Goal: Share content: Share content

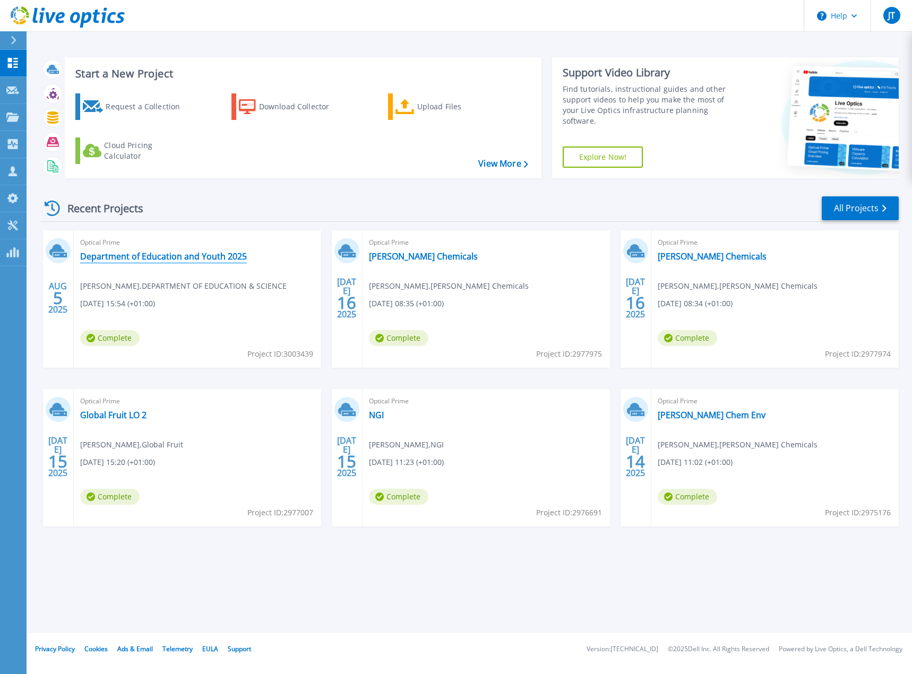
click at [142, 258] on link "Department of Education and Youth 2025" at bounding box center [163, 256] width 167 height 11
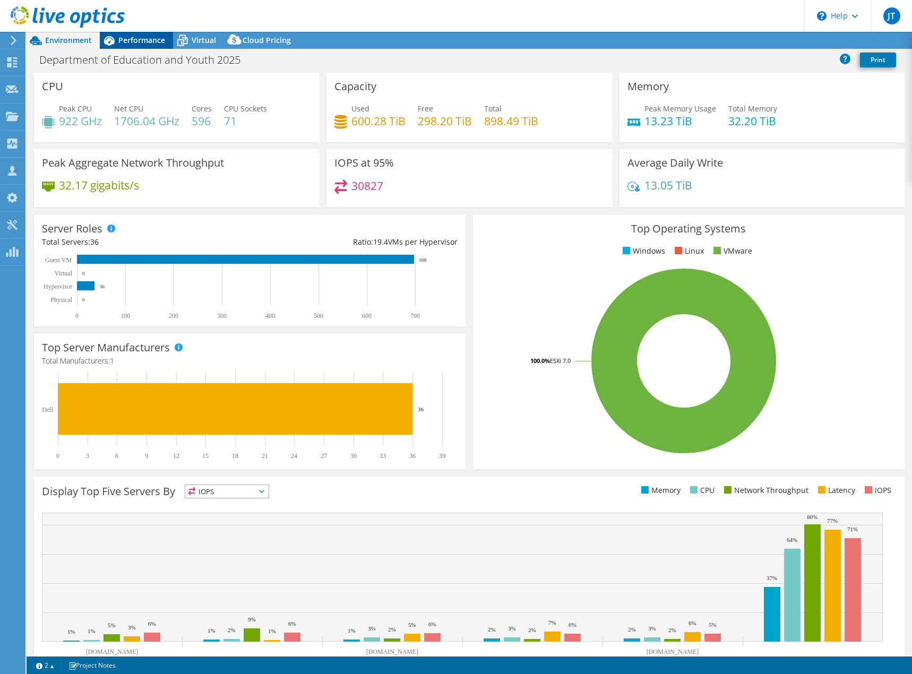
click at [132, 40] on span "Performance" at bounding box center [141, 40] width 47 height 10
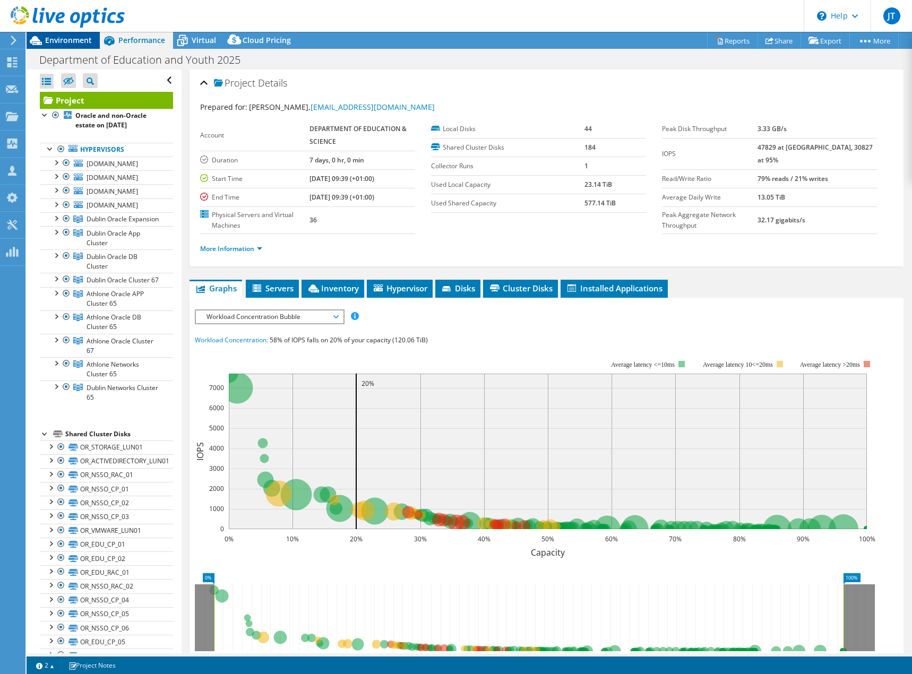
click at [62, 45] on span "Environment" at bounding box center [68, 40] width 47 height 10
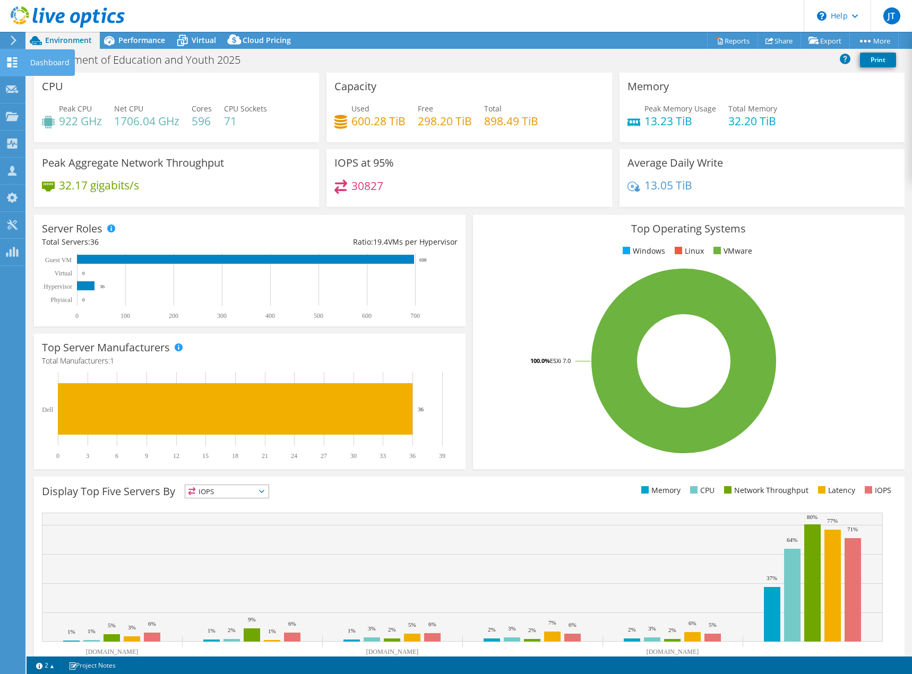
click at [8, 65] on use at bounding box center [12, 62] width 10 height 10
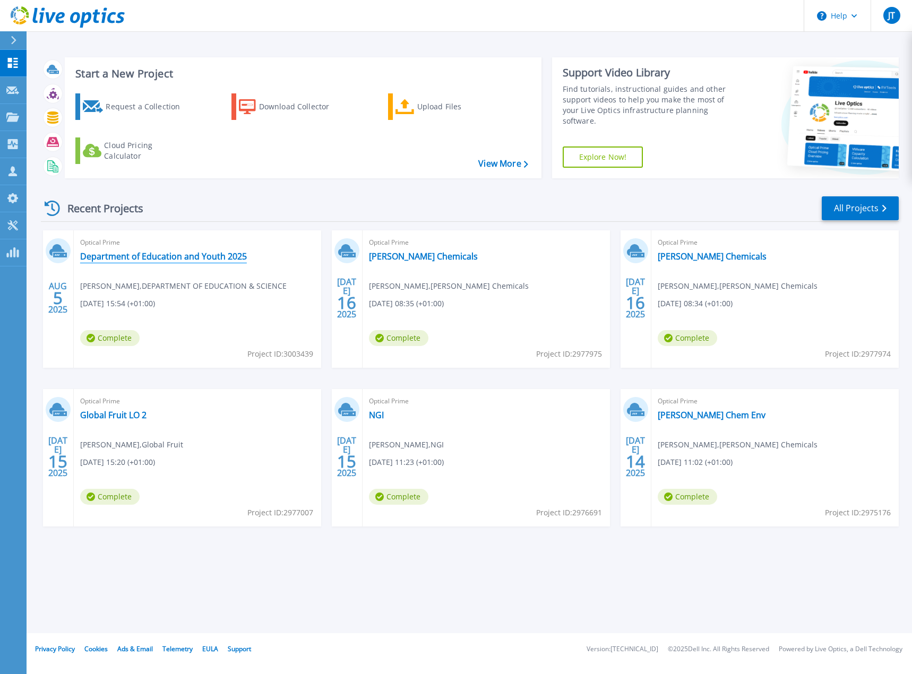
click at [164, 258] on link "Department of Education and Youth 2025" at bounding box center [163, 256] width 167 height 11
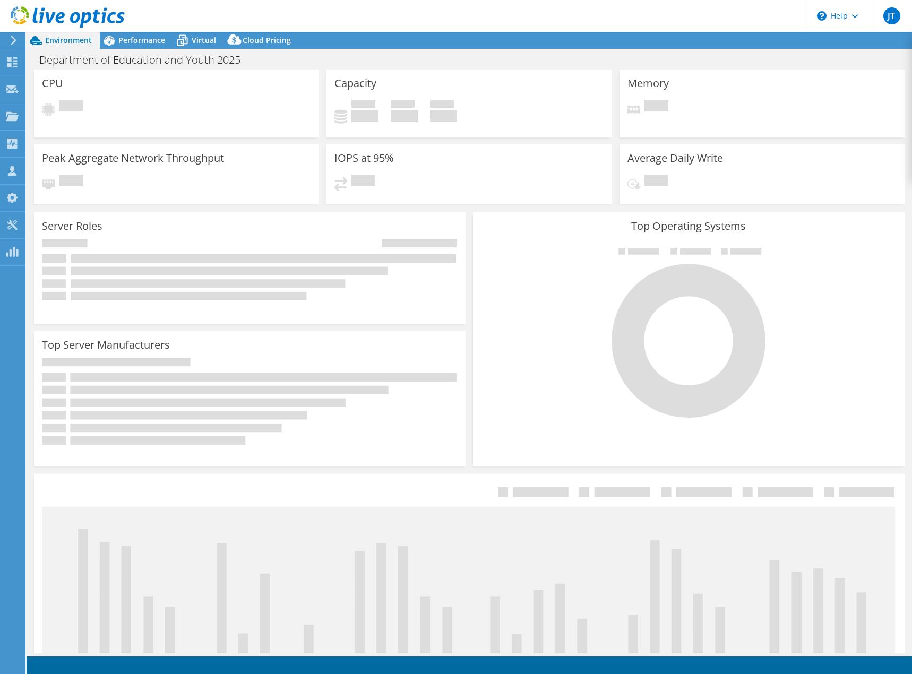
select select "USD"
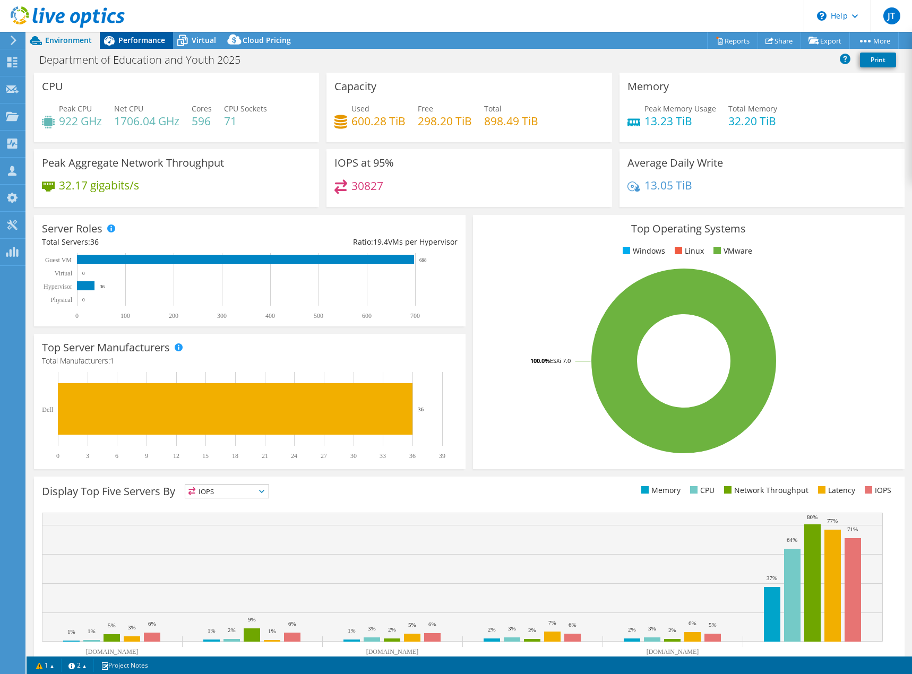
click at [129, 43] on span "Performance" at bounding box center [141, 40] width 47 height 10
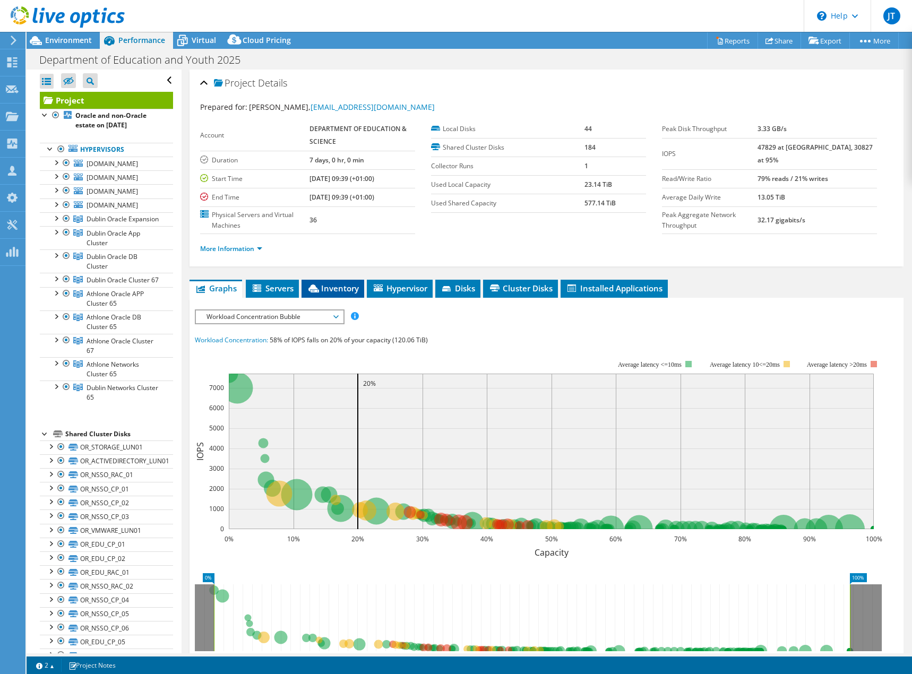
click at [332, 289] on span "Inventory" at bounding box center [333, 288] width 52 height 11
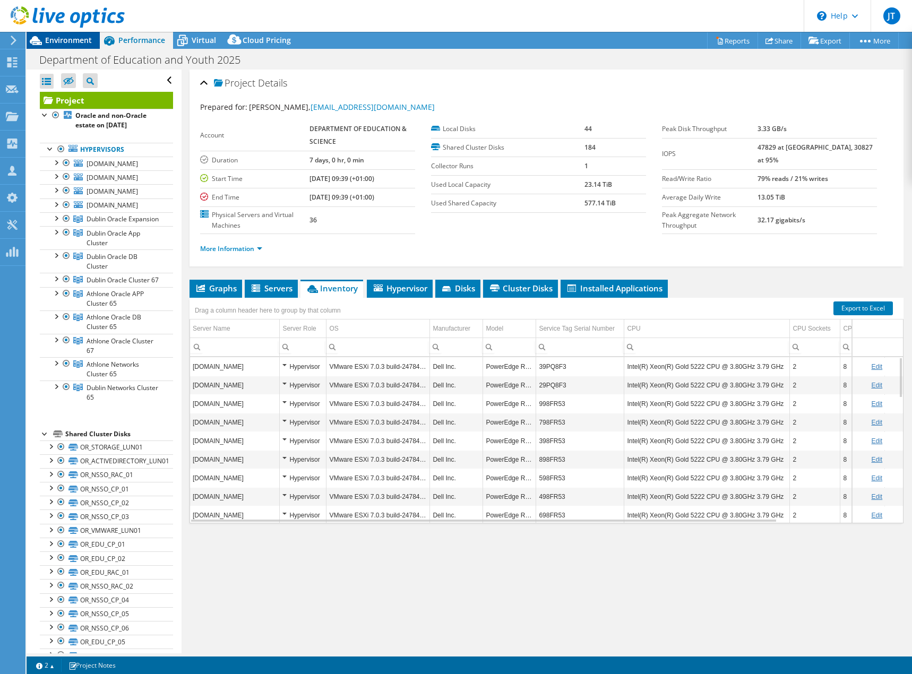
click at [61, 39] on span "Environment" at bounding box center [68, 40] width 47 height 10
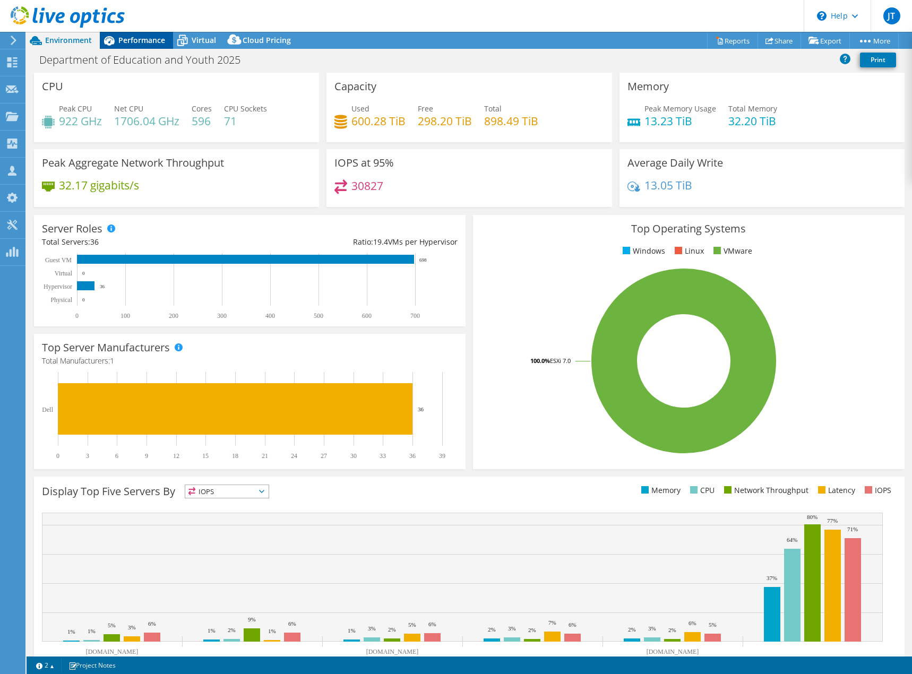
click at [127, 40] on span "Performance" at bounding box center [141, 40] width 47 height 10
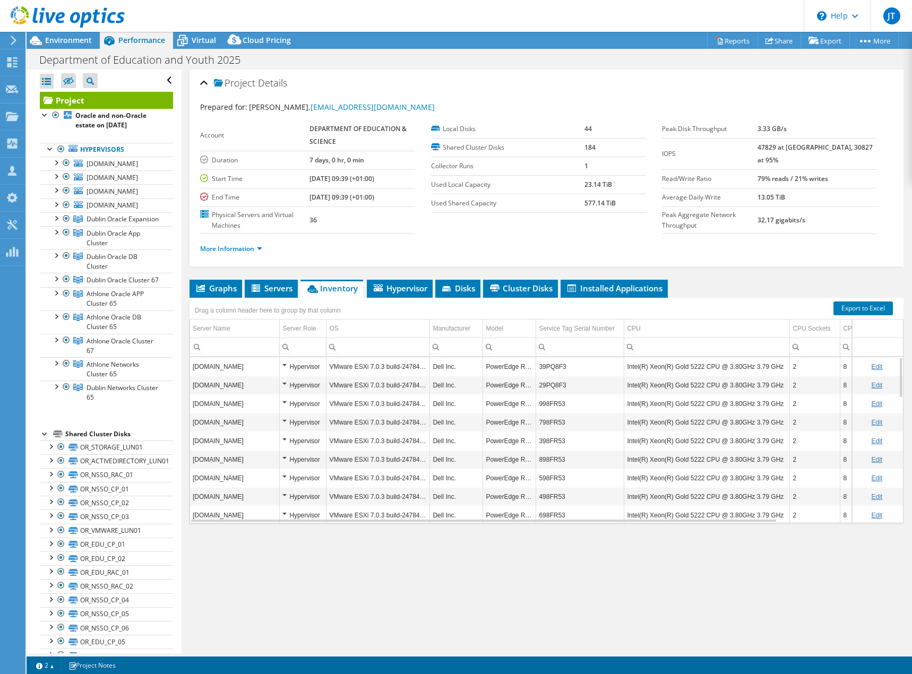
click at [41, 438] on div at bounding box center [45, 433] width 11 height 11
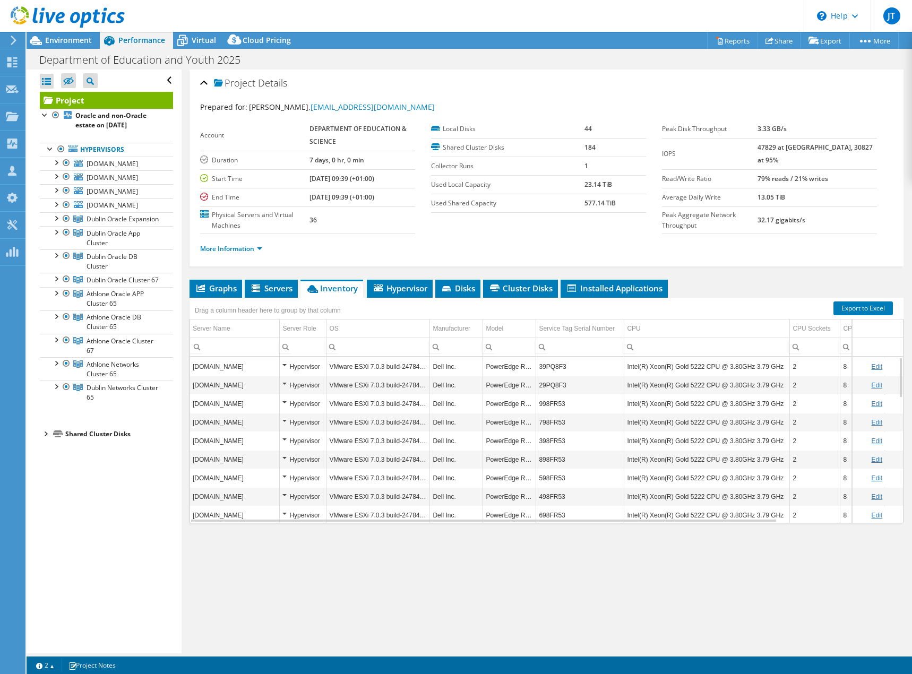
click at [45, 438] on div at bounding box center [45, 433] width 11 height 11
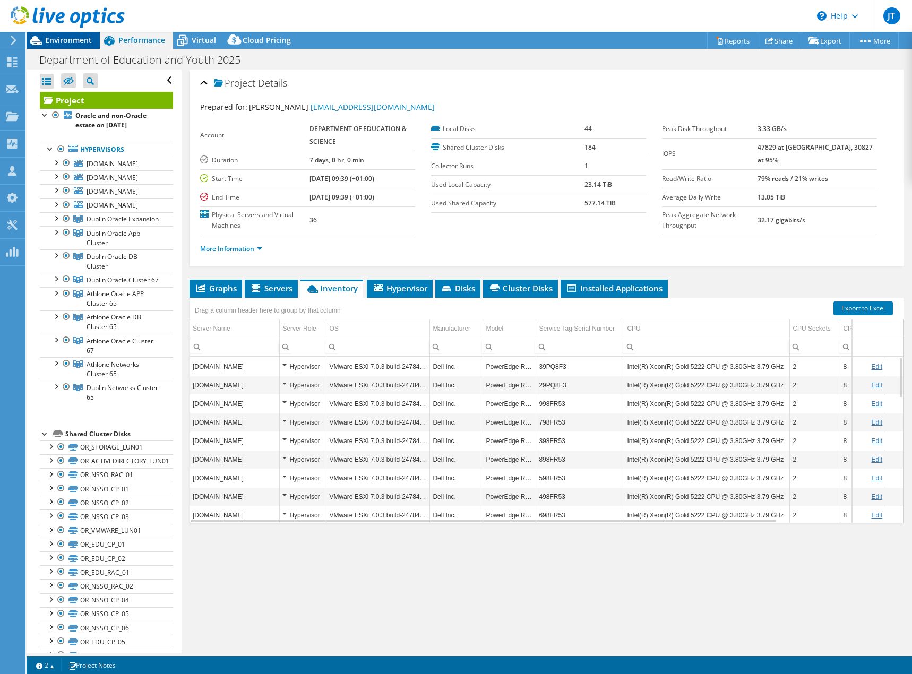
click at [65, 37] on span "Environment" at bounding box center [68, 40] width 47 height 10
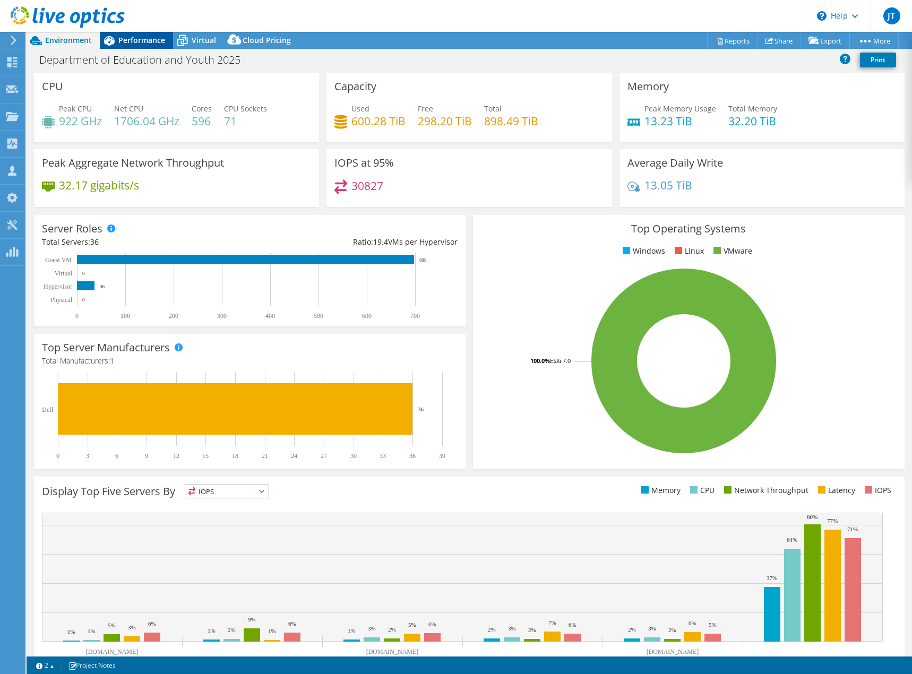
click at [140, 39] on span "Performance" at bounding box center [141, 40] width 47 height 10
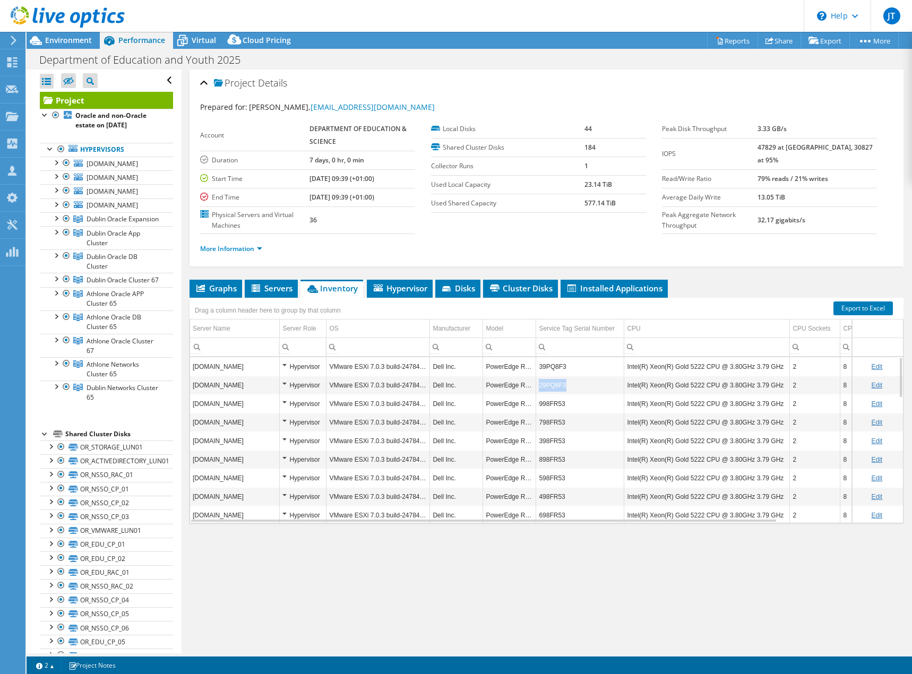
drag, startPoint x: 570, startPoint y: 385, endPoint x: 539, endPoint y: 382, distance: 31.9
click at [539, 382] on td "29PQ8F3" at bounding box center [580, 385] width 88 height 19
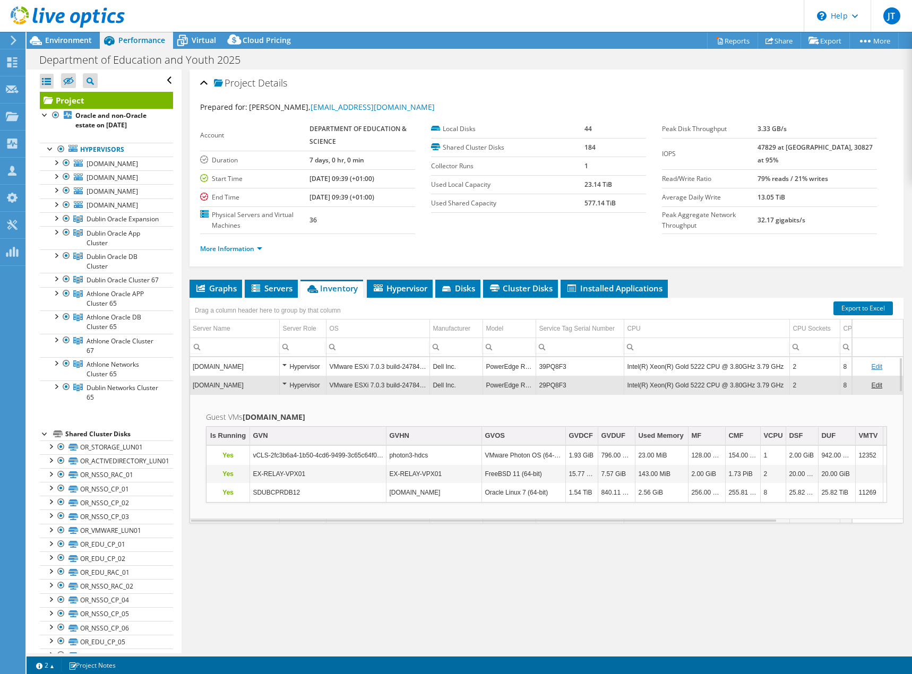
click at [548, 384] on td "29PQ8F3" at bounding box center [580, 385] width 88 height 19
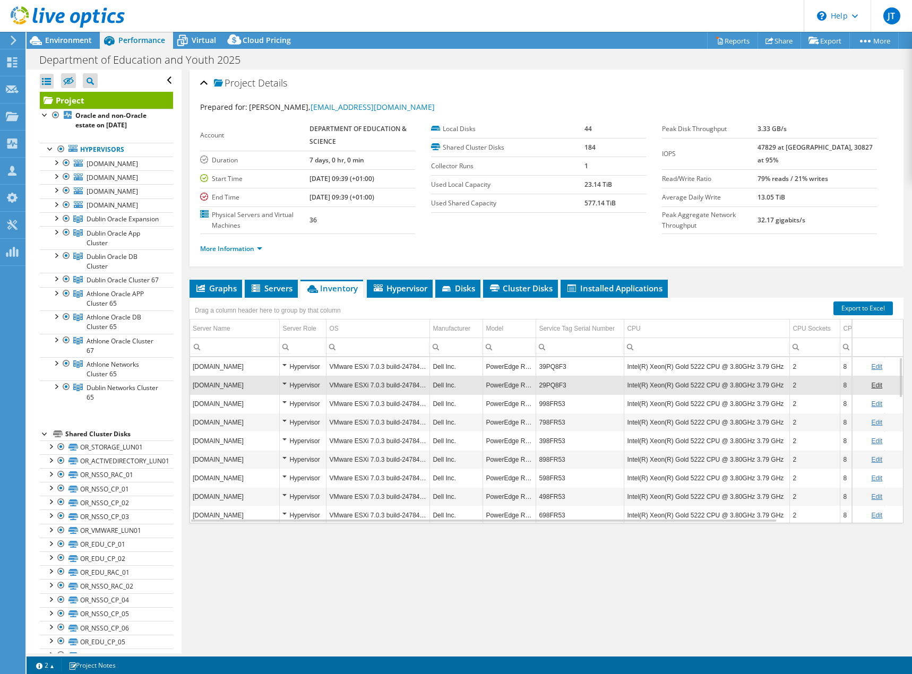
click at [548, 384] on td "29PQ8F3" at bounding box center [580, 385] width 88 height 19
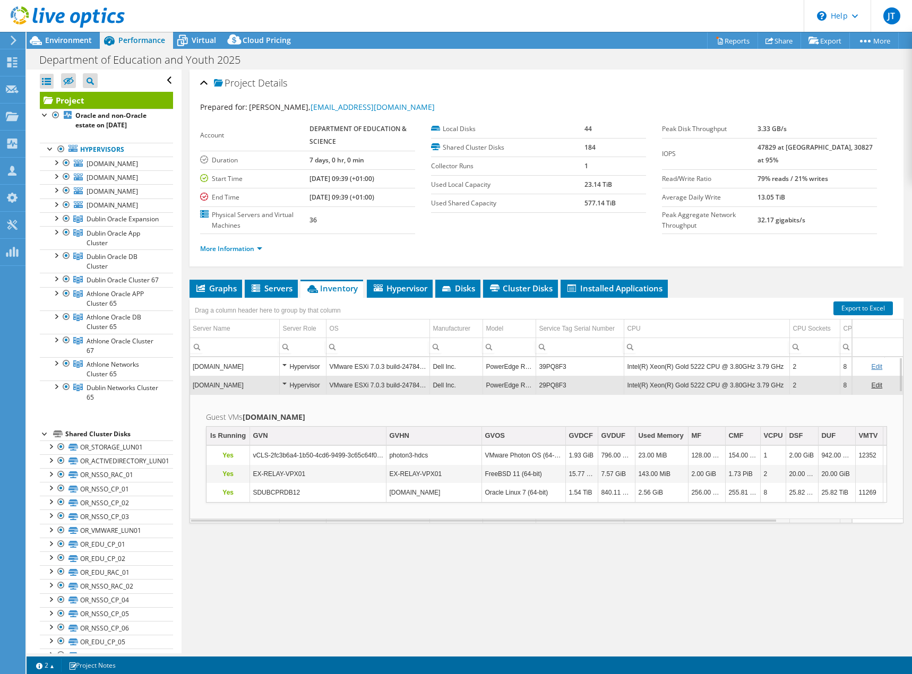
click at [548, 384] on td "29PQ8F3" at bounding box center [580, 385] width 88 height 19
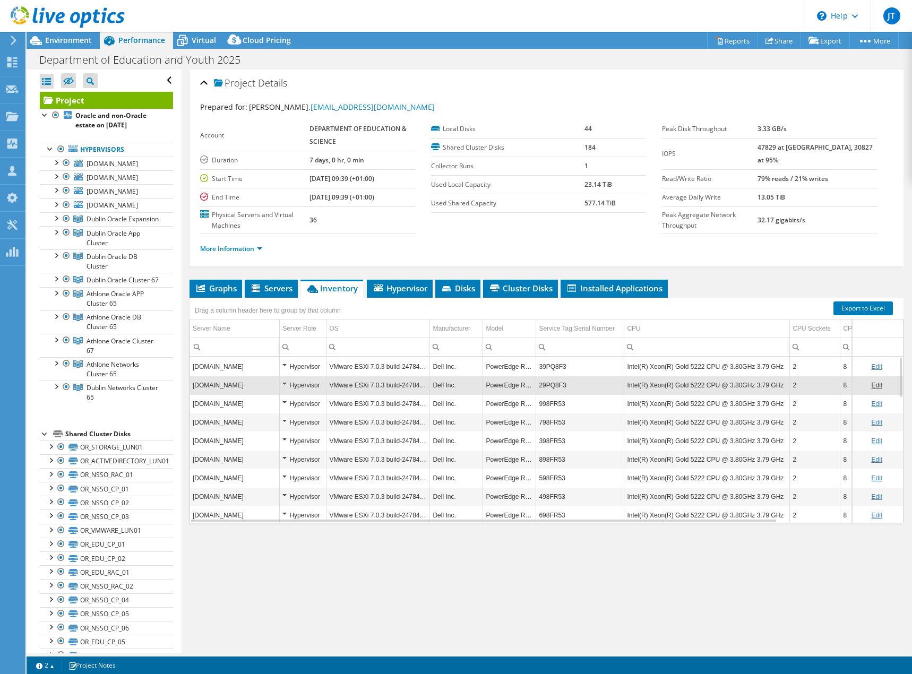
click at [548, 384] on td "29PQ8F3" at bounding box center [580, 385] width 88 height 19
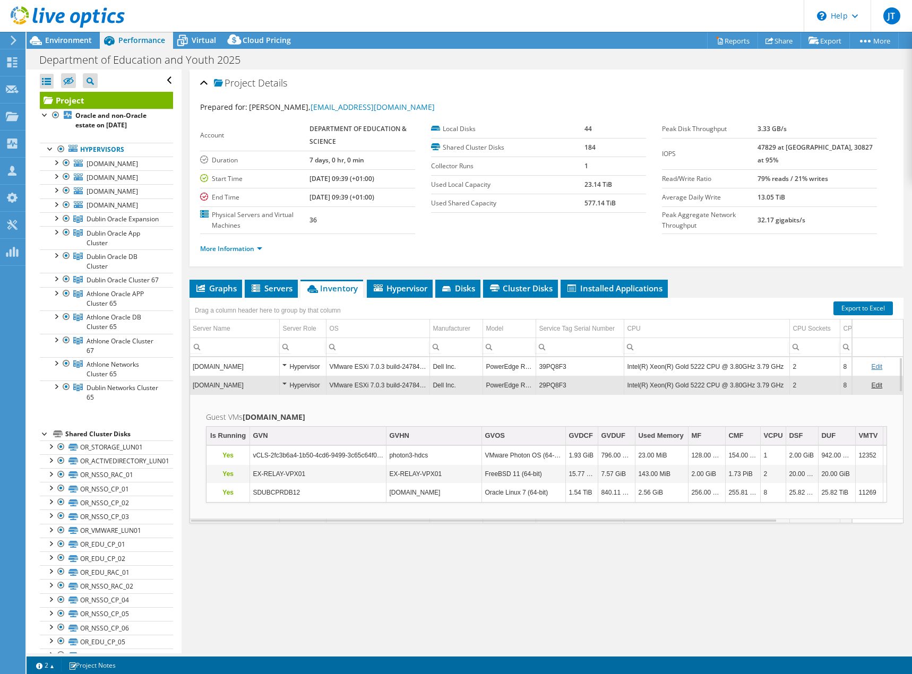
click at [720, 252] on ul "More Information" at bounding box center [546, 247] width 692 height 14
click at [279, 287] on span "Servers" at bounding box center [271, 288] width 42 height 11
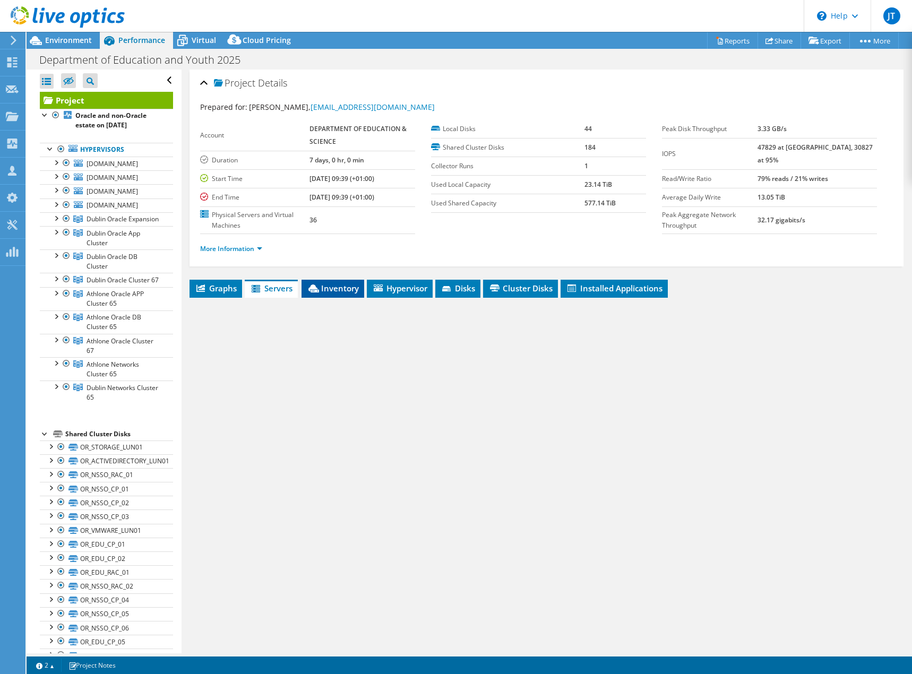
click at [328, 289] on span "Inventory" at bounding box center [333, 288] width 52 height 11
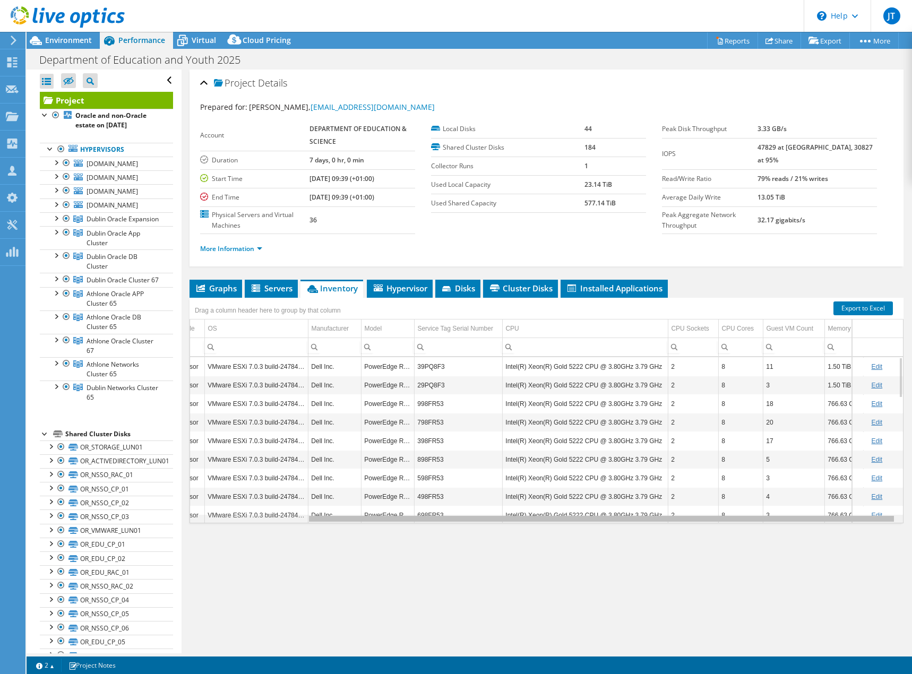
scroll to position [0, 141]
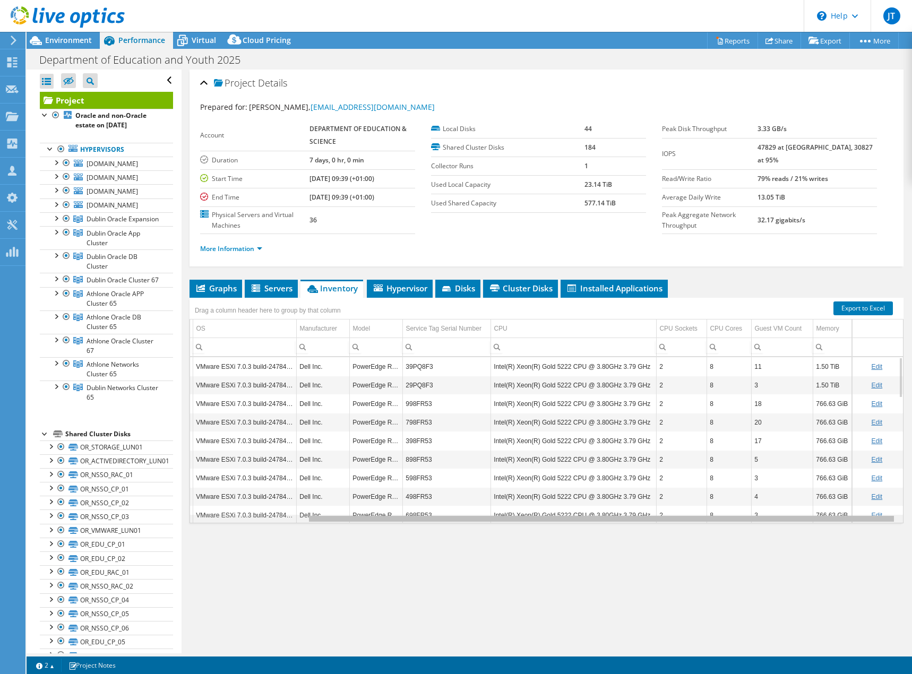
drag, startPoint x: 664, startPoint y: 520, endPoint x: 813, endPoint y: 521, distance: 149.1
click at [813, 521] on body "JT Channel Partner [PERSON_NAME] [EMAIL_ADDRESS][DOMAIN_NAME] P.F.H. COMPUTER S…" at bounding box center [456, 337] width 912 height 674
click at [528, 288] on span "Cluster Disks" at bounding box center [520, 288] width 64 height 11
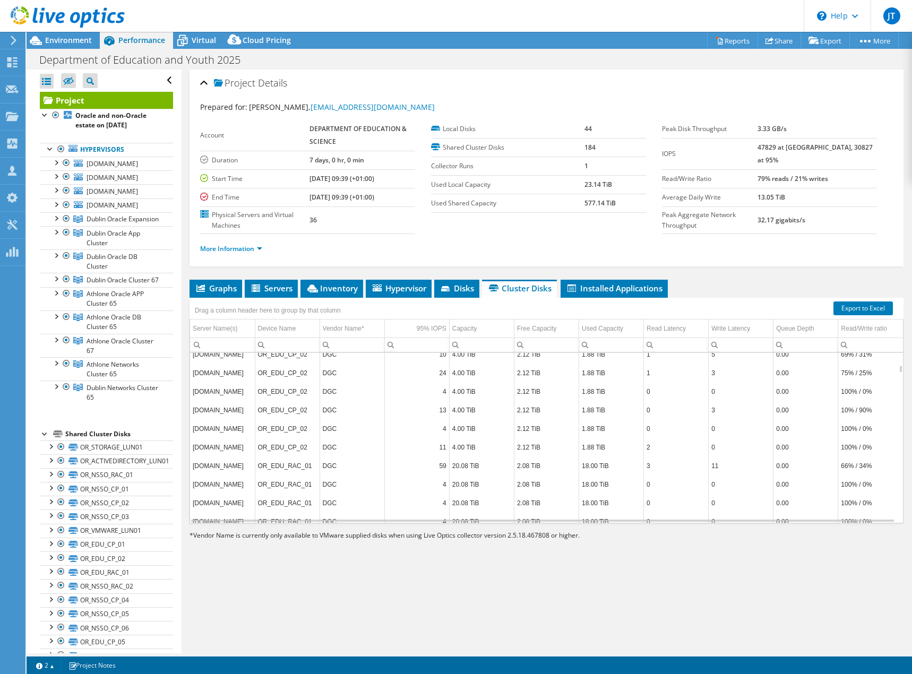
scroll to position [1082, 0]
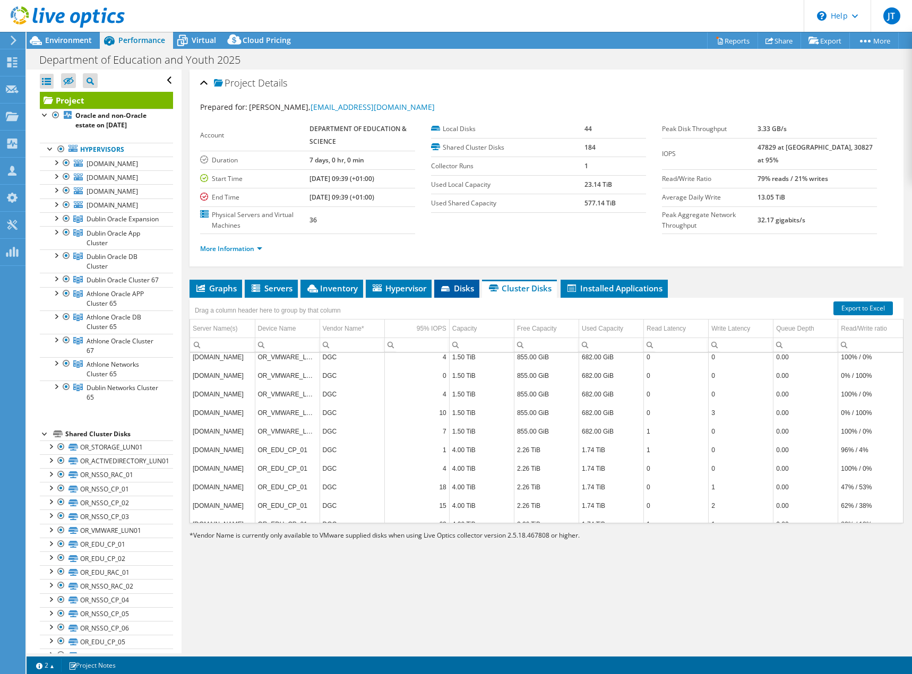
click at [454, 292] on span "Disks" at bounding box center [456, 288] width 34 height 11
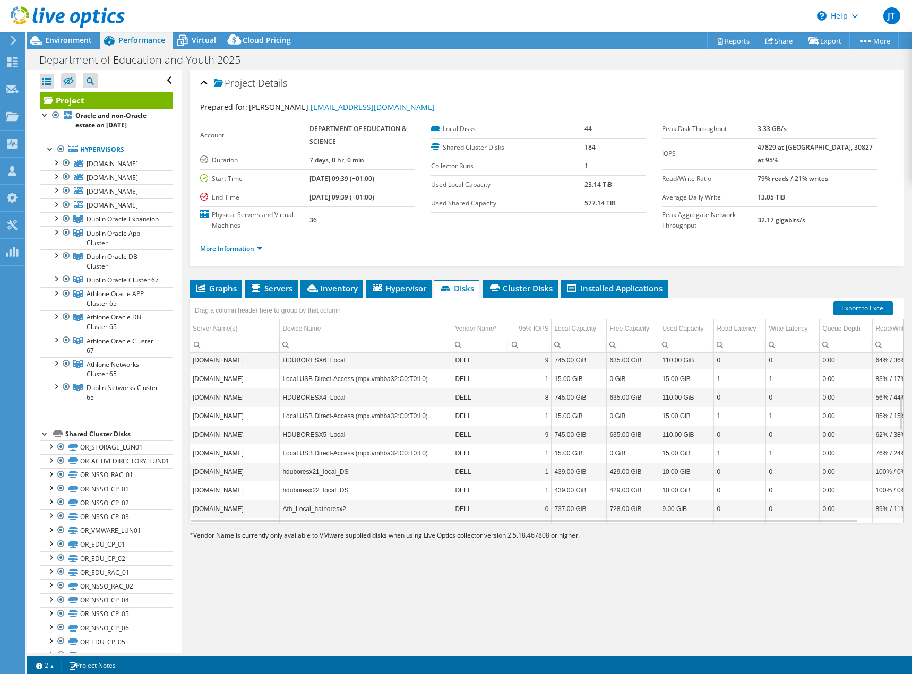
scroll to position [0, 0]
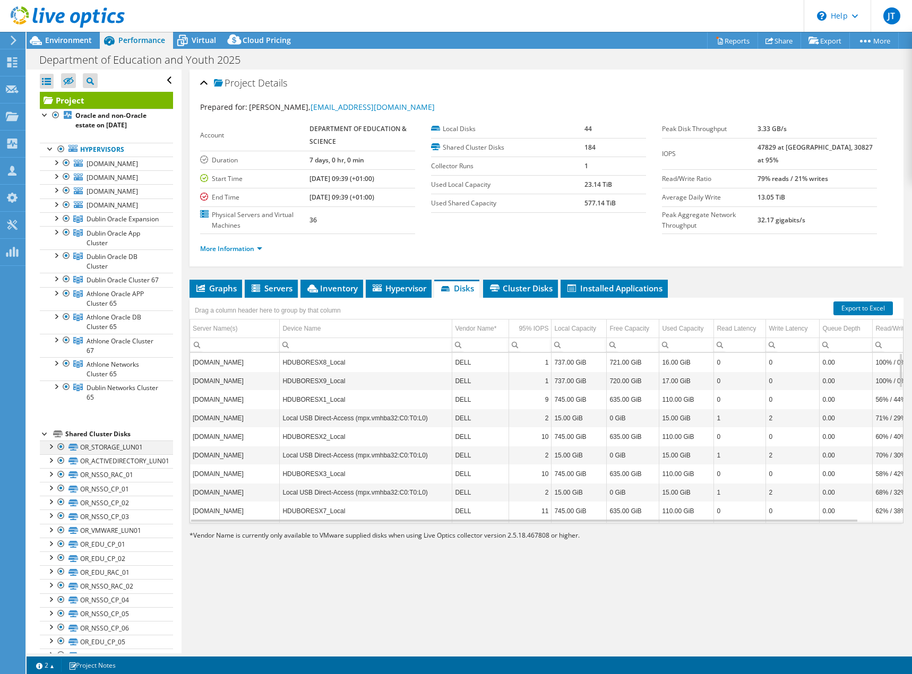
click at [59, 453] on div at bounding box center [61, 446] width 11 height 13
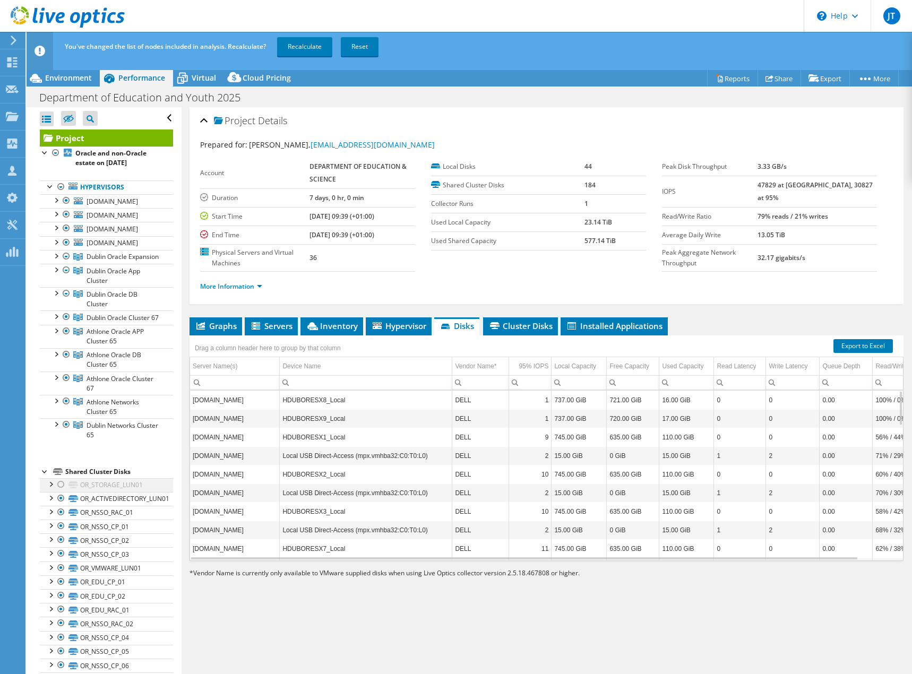
click at [64, 491] on div at bounding box center [61, 484] width 11 height 13
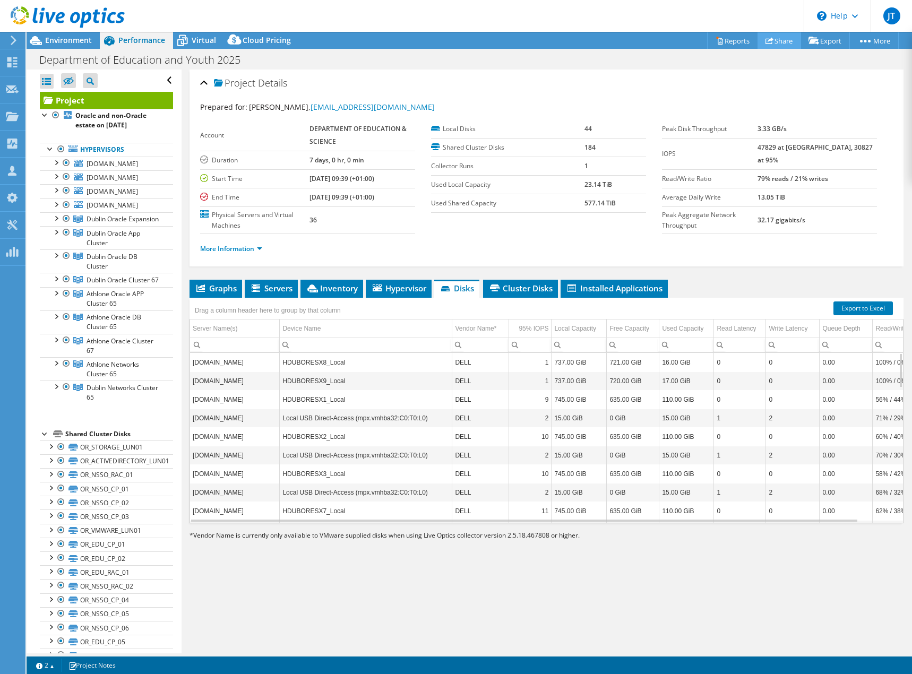
click at [770, 43] on link "Share" at bounding box center [779, 40] width 44 height 16
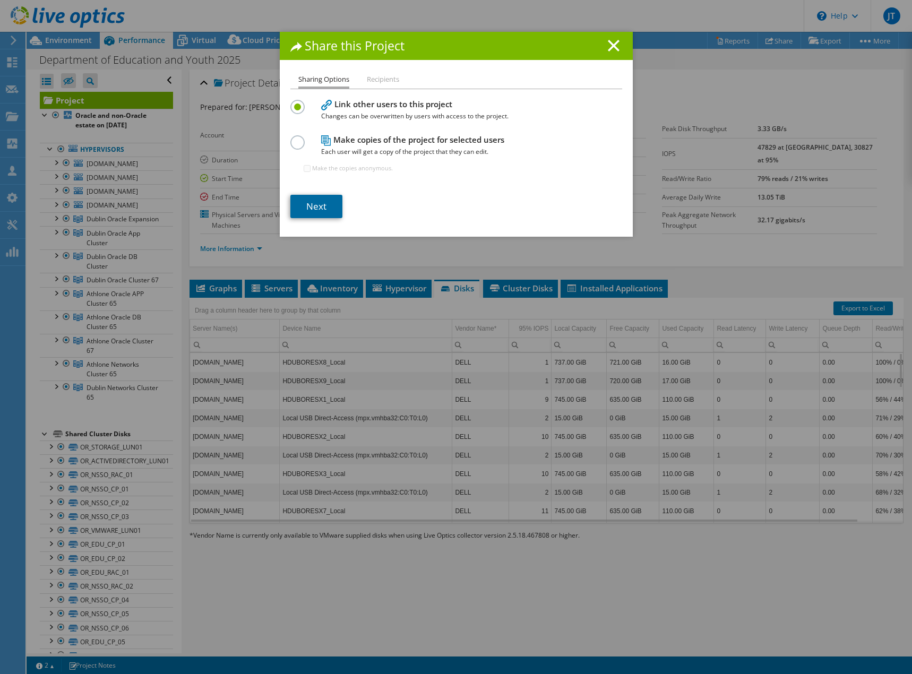
click at [319, 205] on link "Next" at bounding box center [316, 206] width 52 height 23
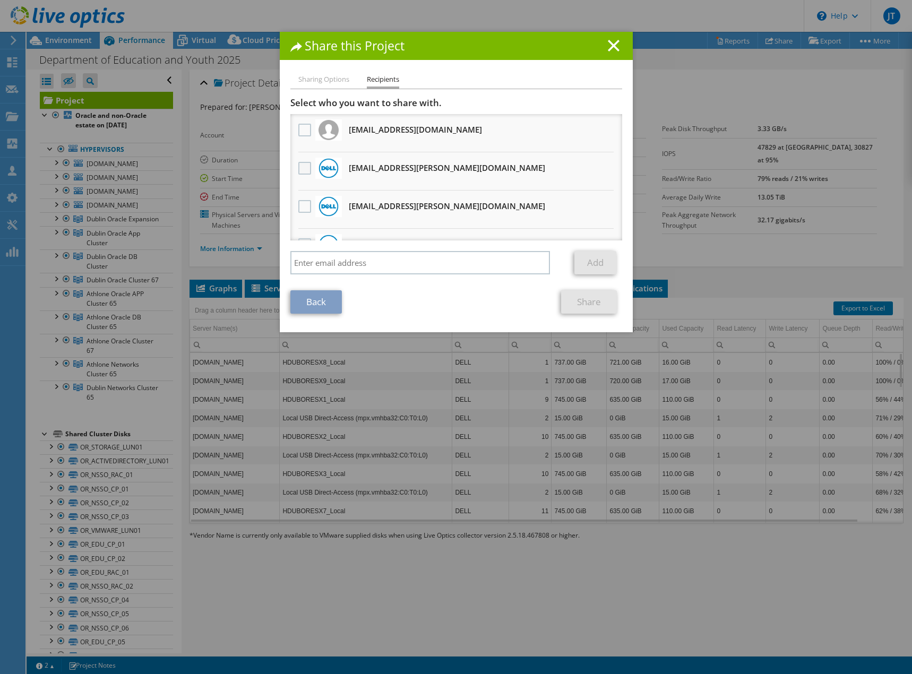
click at [301, 170] on label at bounding box center [305, 168] width 15 height 13
click at [0, 0] on input "checkbox" at bounding box center [0, 0] width 0 height 0
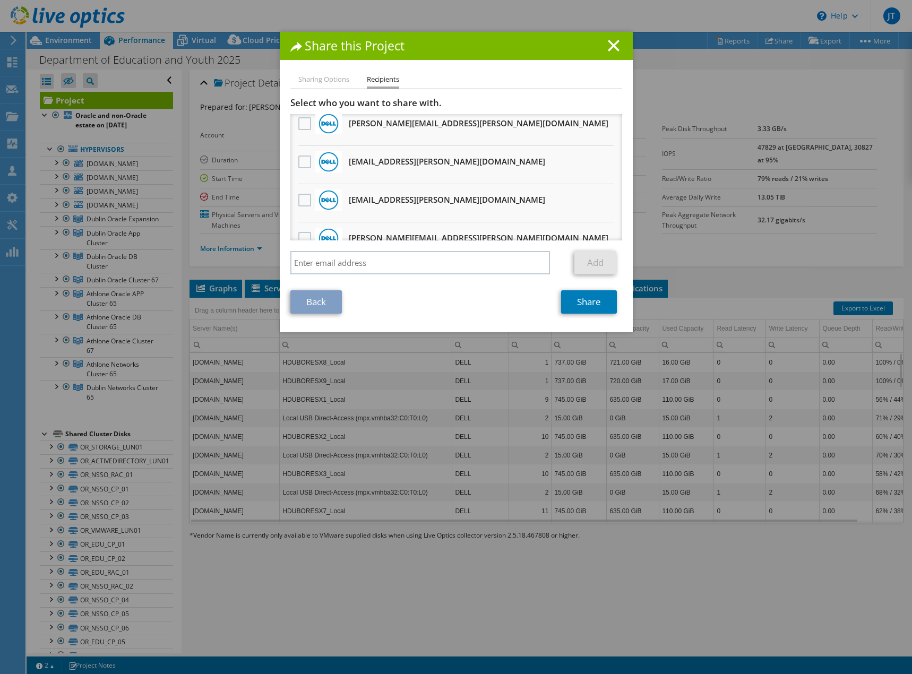
scroll to position [106, 0]
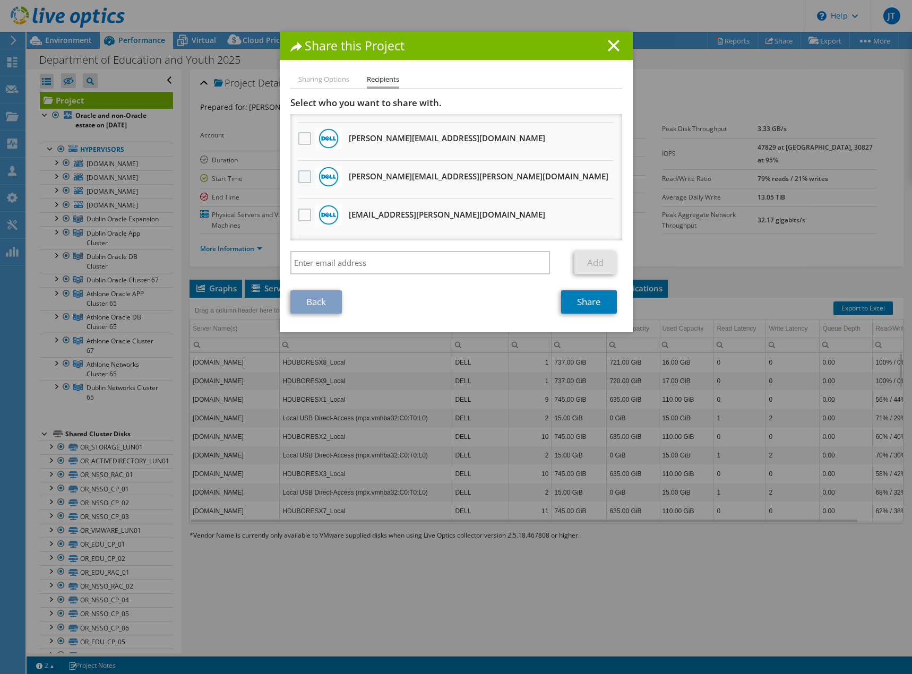
drag, startPoint x: 297, startPoint y: 180, endPoint x: 304, endPoint y: 183, distance: 7.4
click at [298, 181] on label at bounding box center [305, 176] width 15 height 13
click at [0, 0] on input "checkbox" at bounding box center [0, 0] width 0 height 0
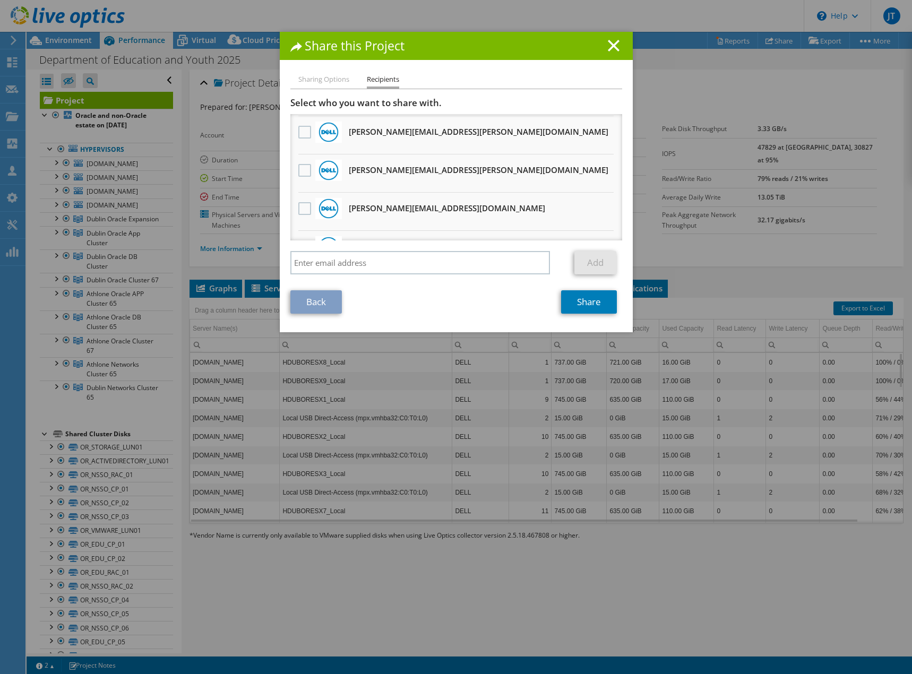
scroll to position [318, 0]
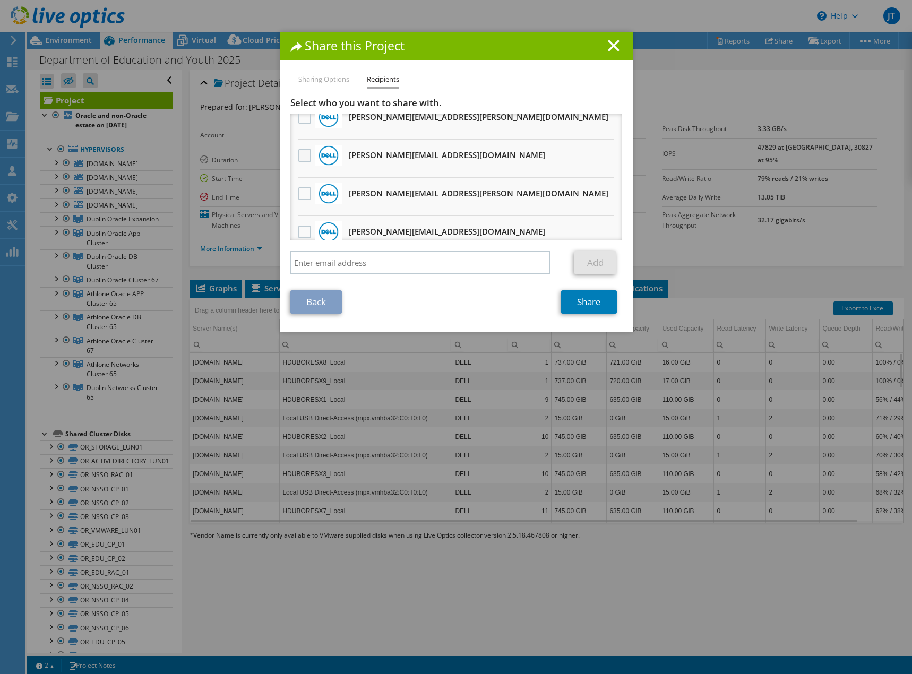
click at [301, 160] on label at bounding box center [305, 155] width 15 height 13
click at [0, 0] on input "checkbox" at bounding box center [0, 0] width 0 height 0
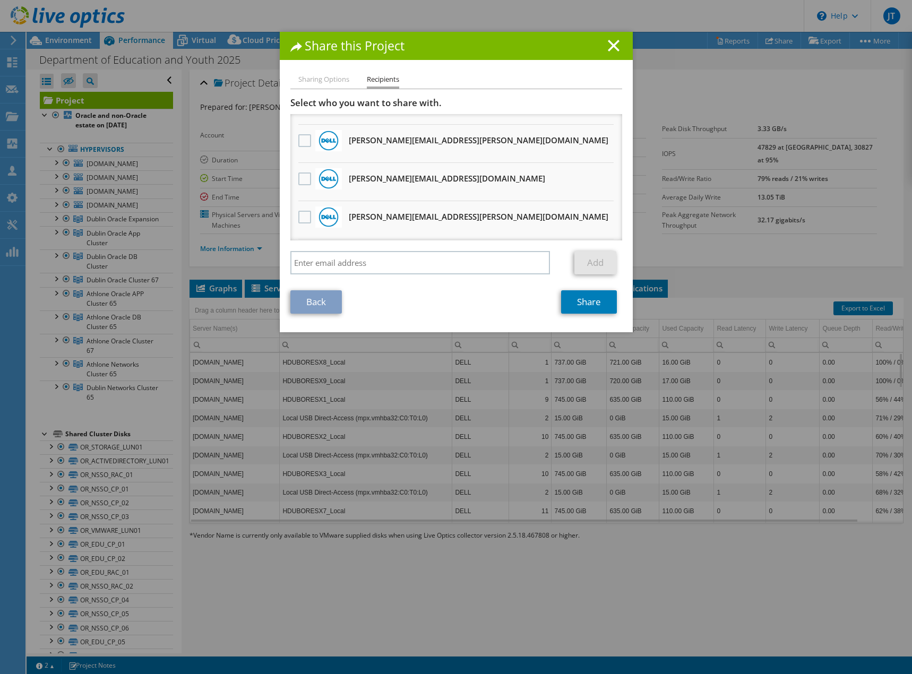
scroll to position [409, 0]
click at [584, 306] on link "Share" at bounding box center [589, 301] width 56 height 23
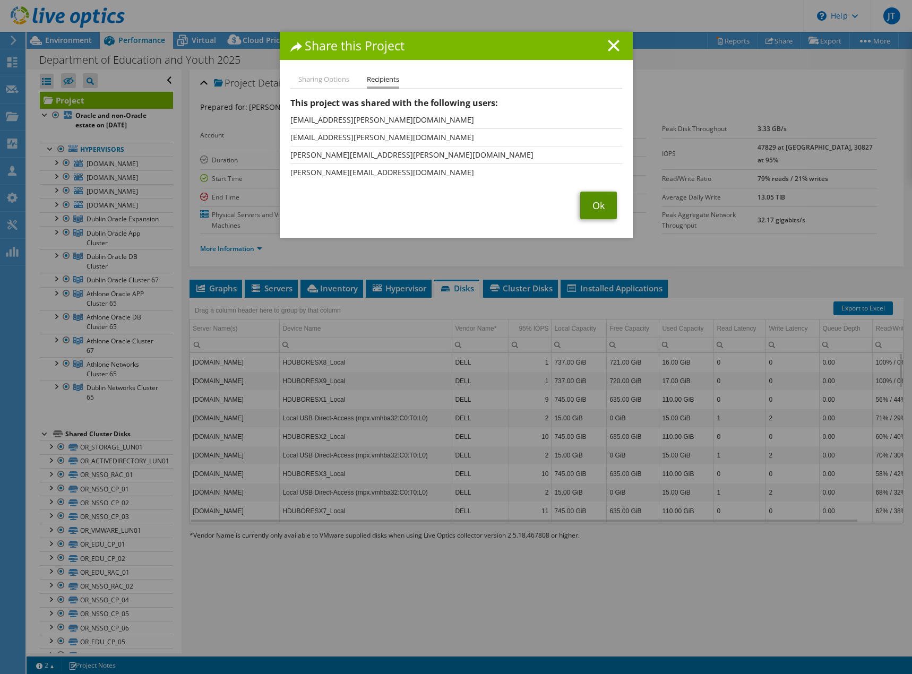
click at [596, 210] on link "Ok" at bounding box center [598, 206] width 37 height 28
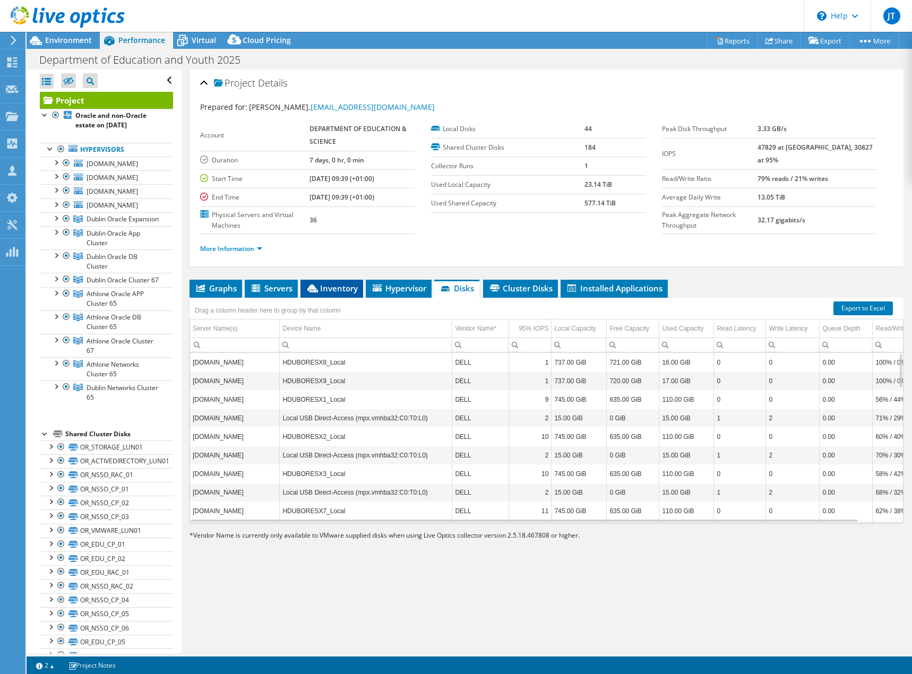
click at [345, 291] on span "Inventory" at bounding box center [332, 288] width 52 height 11
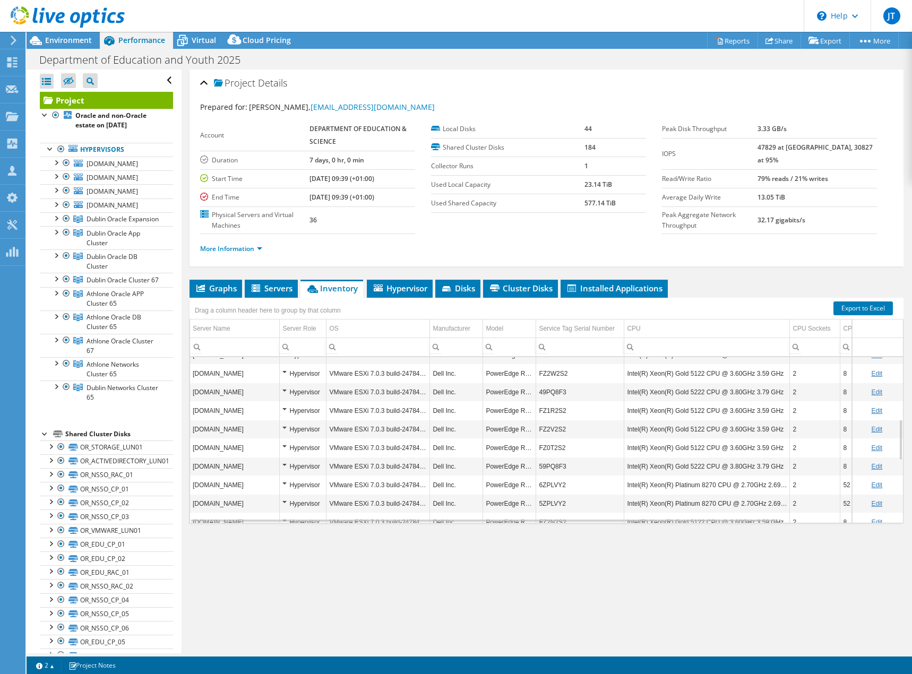
scroll to position [0, 0]
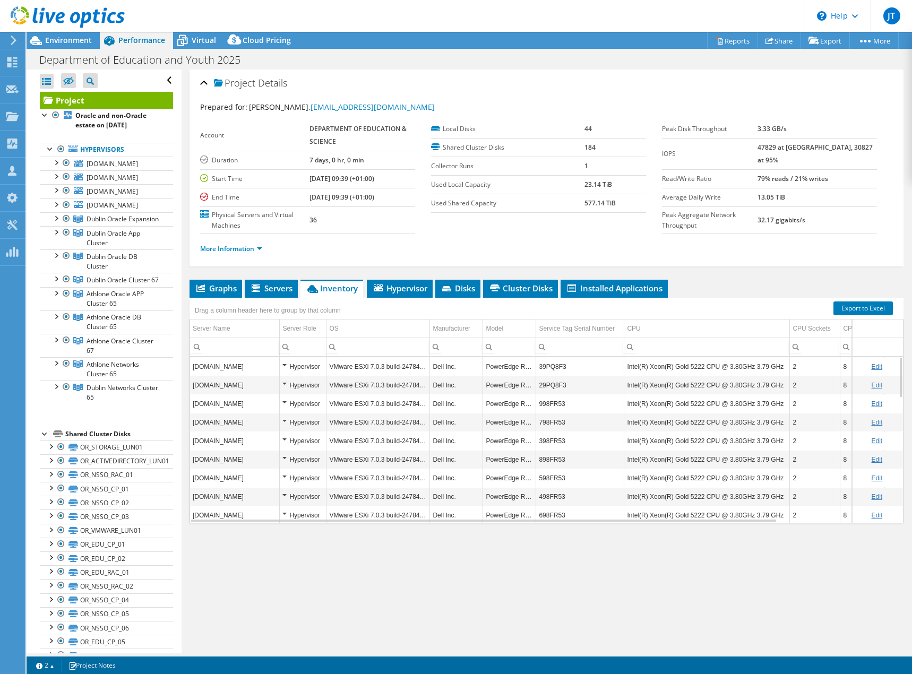
click at [462, 369] on td "Dell Inc." at bounding box center [456, 366] width 53 height 19
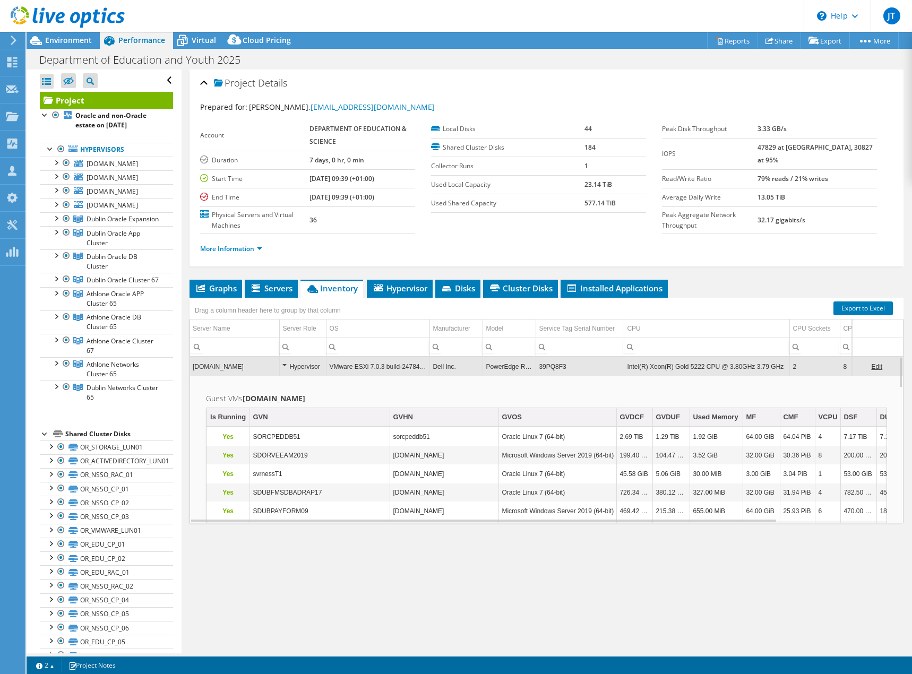
click at [721, 282] on ul "Graphs Servers Inventory Hypervisor Disks Cluster Disks Installed Applications" at bounding box center [546, 289] width 714 height 18
click at [263, 293] on span "Servers" at bounding box center [271, 288] width 42 height 11
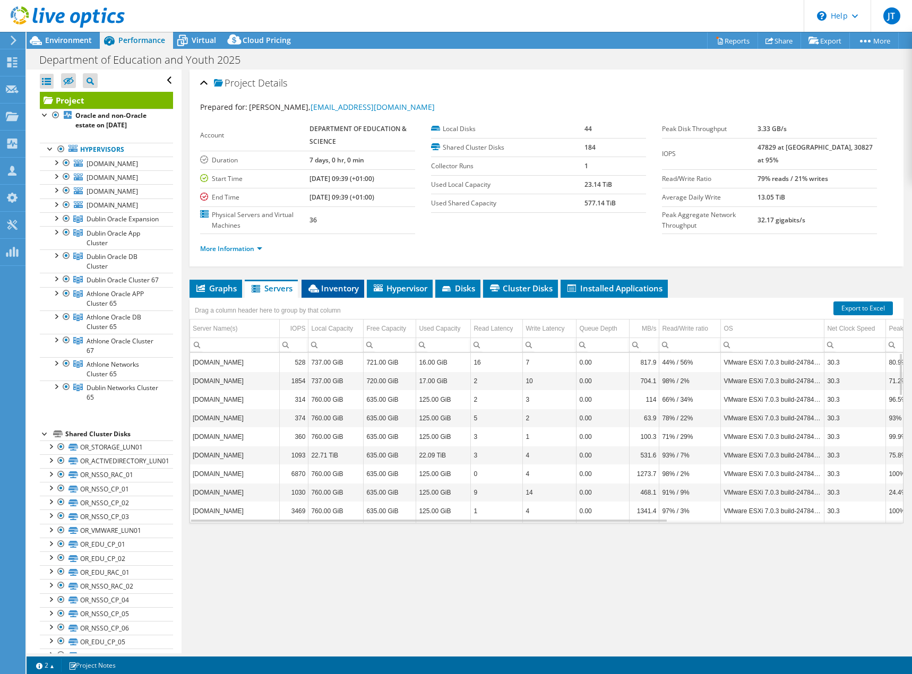
click at [334, 294] on li "Inventory" at bounding box center [332, 289] width 63 height 18
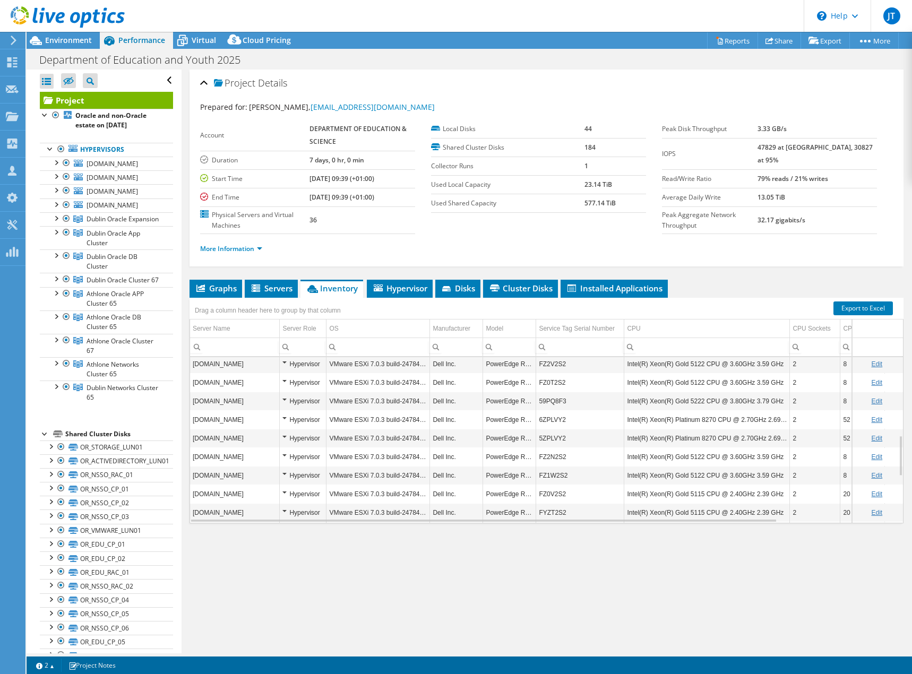
scroll to position [508, 0]
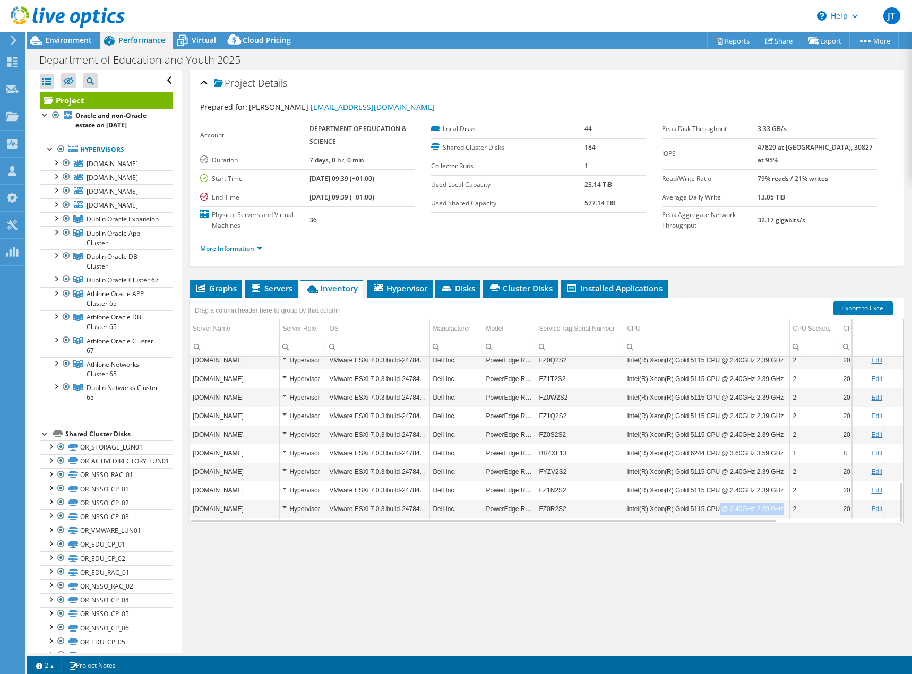
drag, startPoint x: 787, startPoint y: 510, endPoint x: 713, endPoint y: 510, distance: 73.8
click at [713, 510] on td "Intel(R) Xeon(R) Gold 5115 CPU @ 2.40GHz 2.39 GHz" at bounding box center [707, 508] width 166 height 19
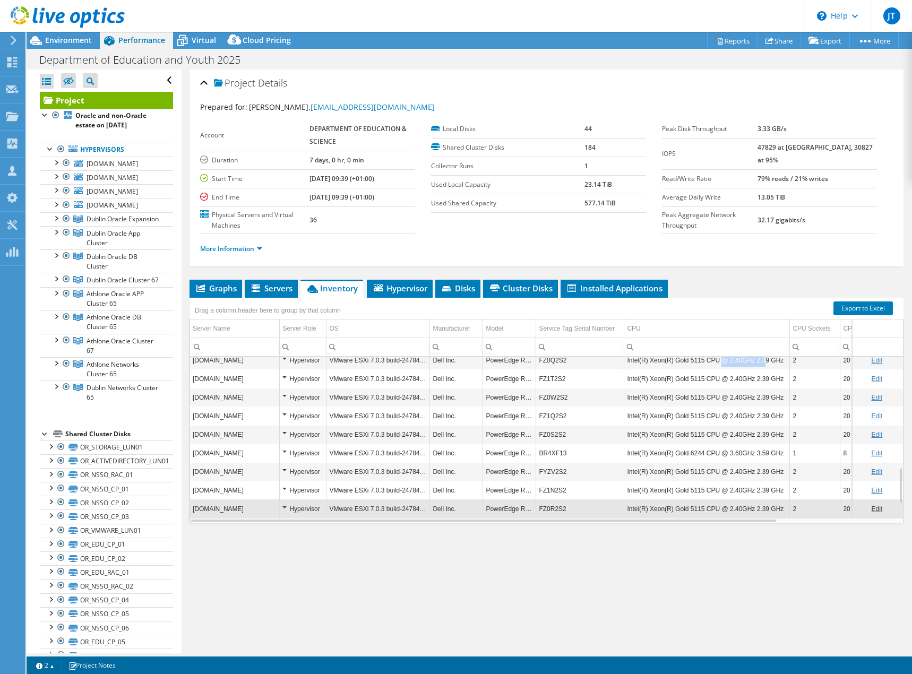
drag, startPoint x: 739, startPoint y: 361, endPoint x: 717, endPoint y: 362, distance: 21.3
click at [717, 362] on td "Intel(R) Xeon(R) Gold 5115 CPU @ 2.40GHz 2.39 GHz" at bounding box center [707, 360] width 166 height 19
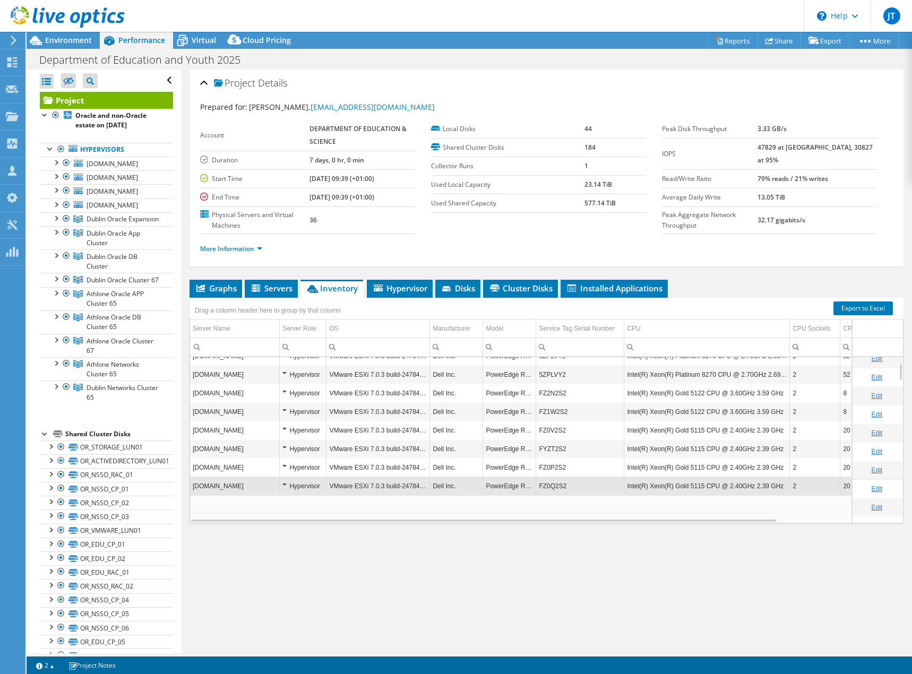
scroll to position [64, 0]
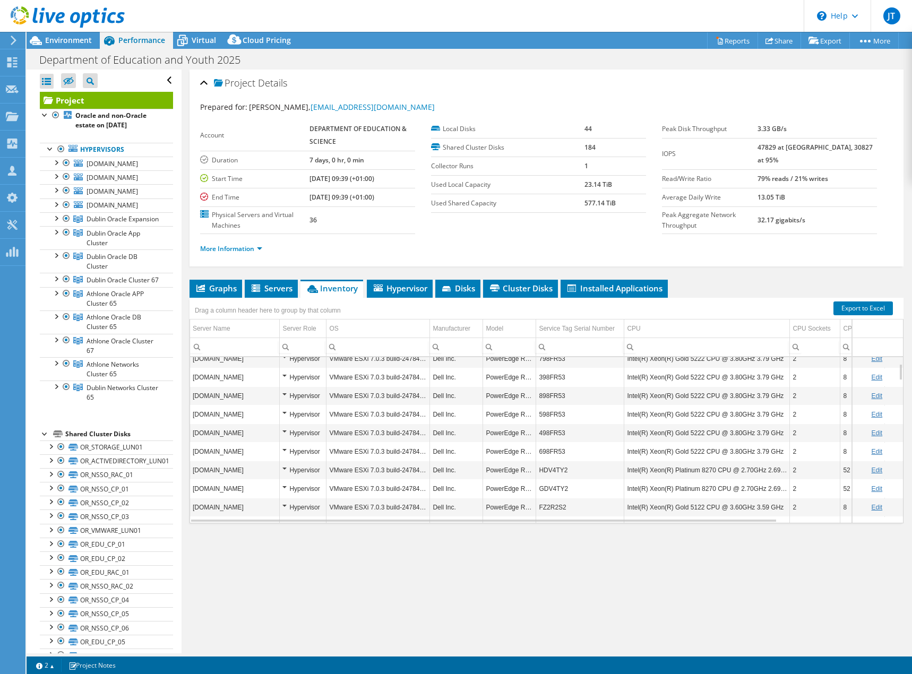
click at [732, 273] on div "Project Details Prepared for: [PERSON_NAME], [EMAIL_ADDRESS][DOMAIN_NAME] Accou…" at bounding box center [546, 362] width 730 height 584
click at [274, 289] on span "Servers" at bounding box center [271, 288] width 42 height 11
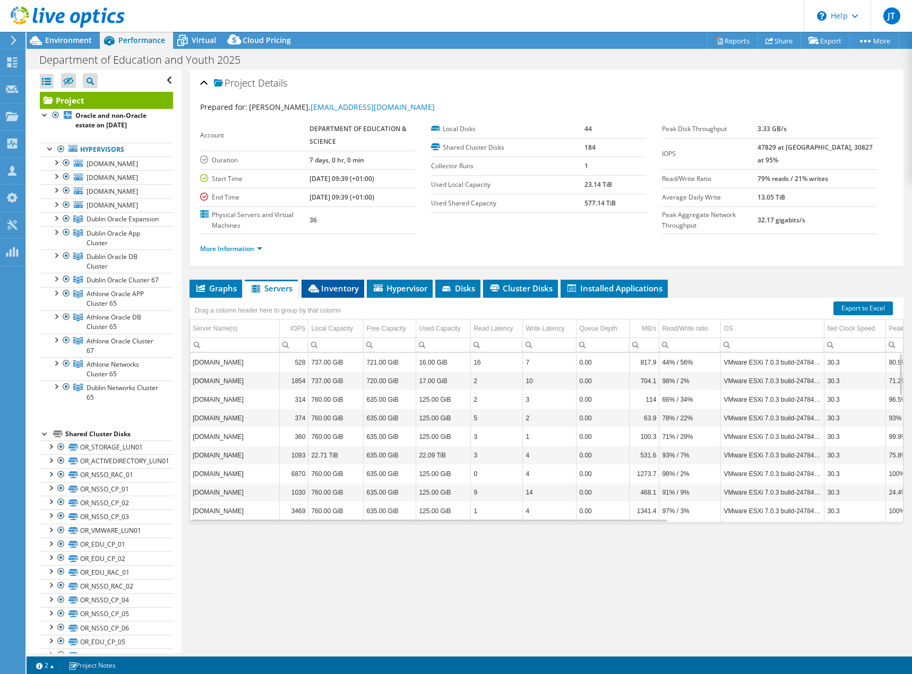
click at [333, 287] on span "Inventory" at bounding box center [333, 288] width 52 height 11
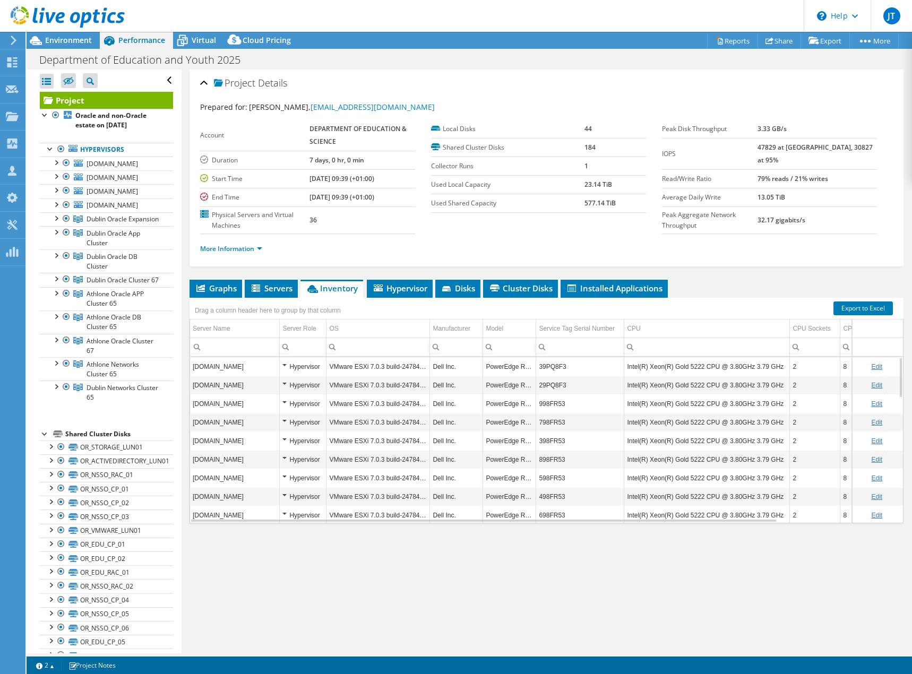
click at [597, 370] on td "39PQ8F3" at bounding box center [580, 366] width 88 height 19
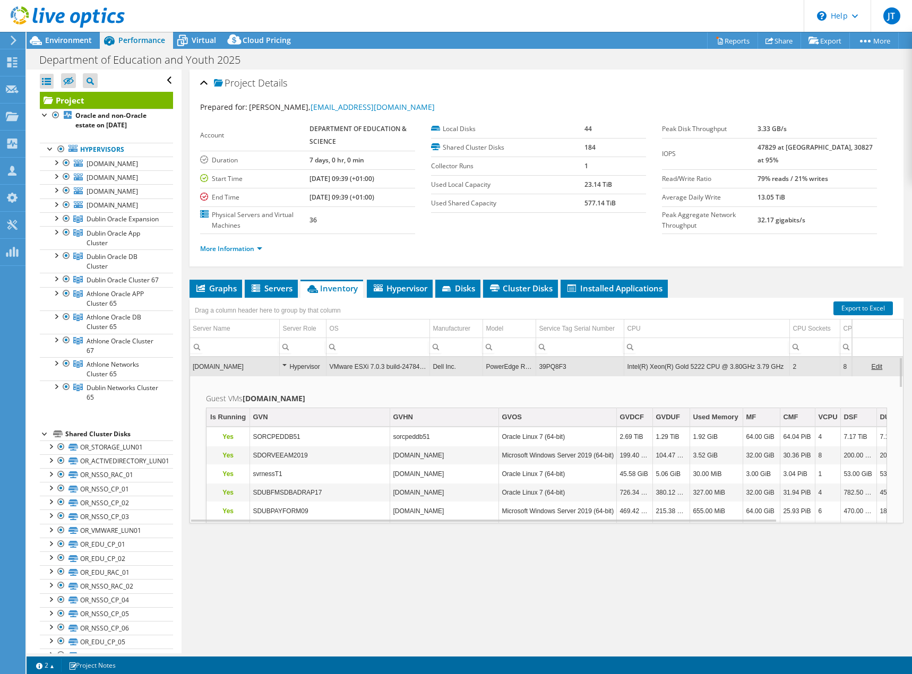
scroll to position [168, 0]
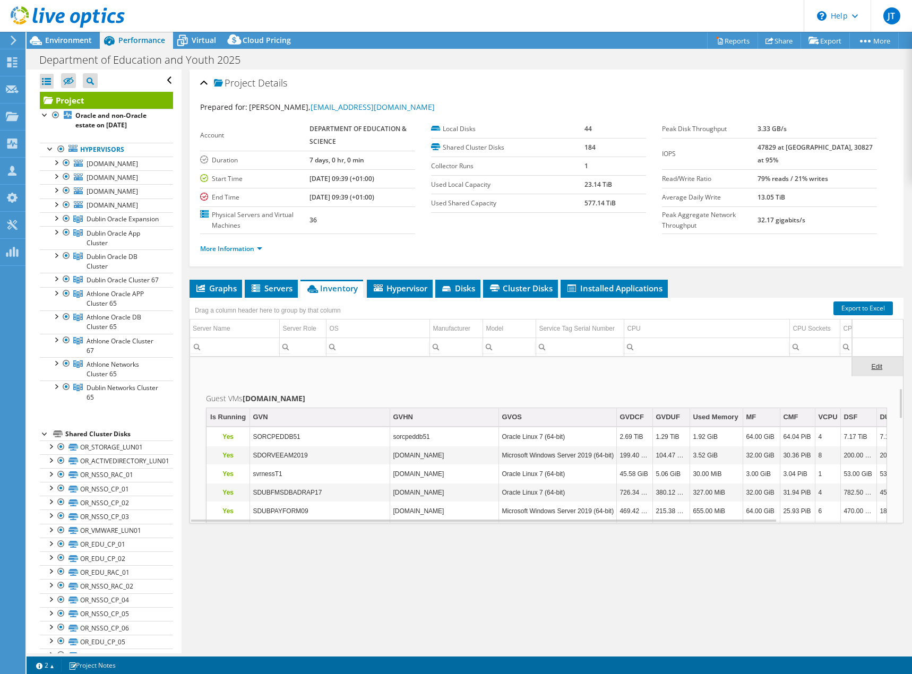
click at [694, 253] on ul "More Information" at bounding box center [546, 247] width 692 height 14
click at [621, 381] on td "Guest VMs [DOMAIN_NAME] Is Running GVN GVHN GVOS GVDCF GVDUF Used Memory MF CMF…" at bounding box center [546, 512] width 713 height 273
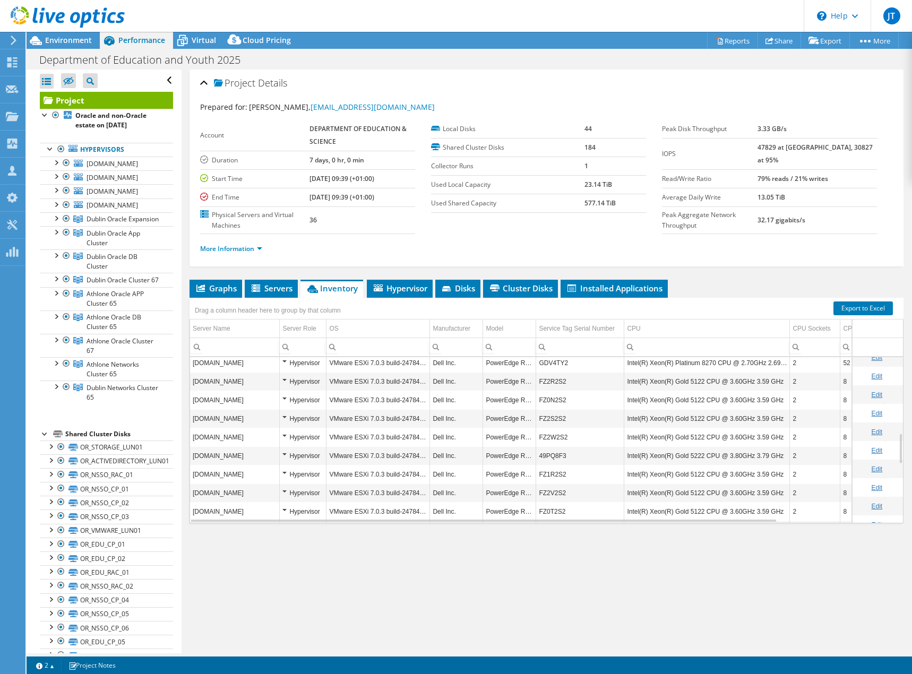
scroll to position [0, 0]
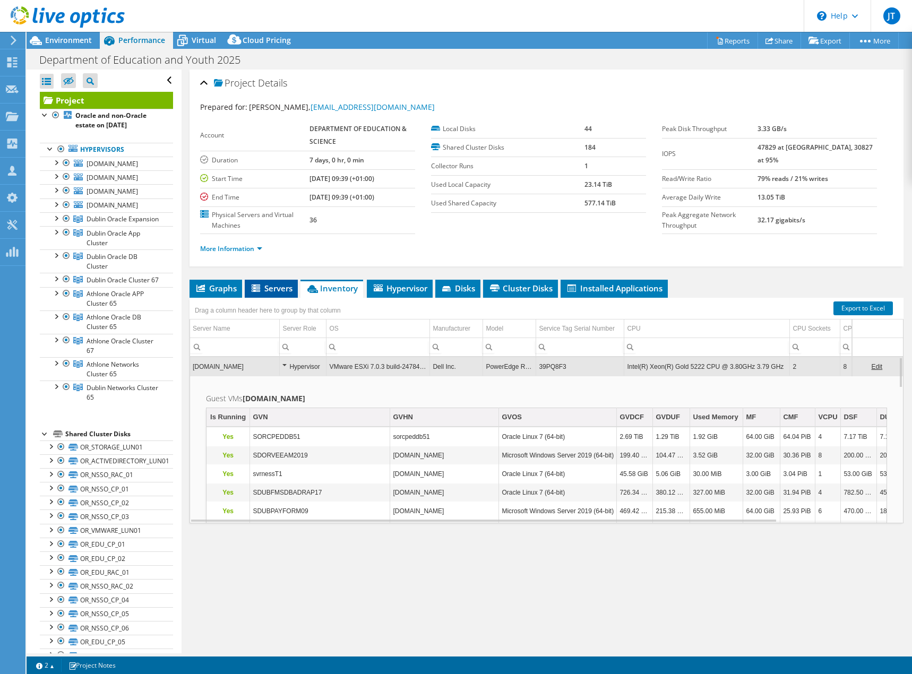
click at [265, 288] on span "Servers" at bounding box center [271, 288] width 42 height 11
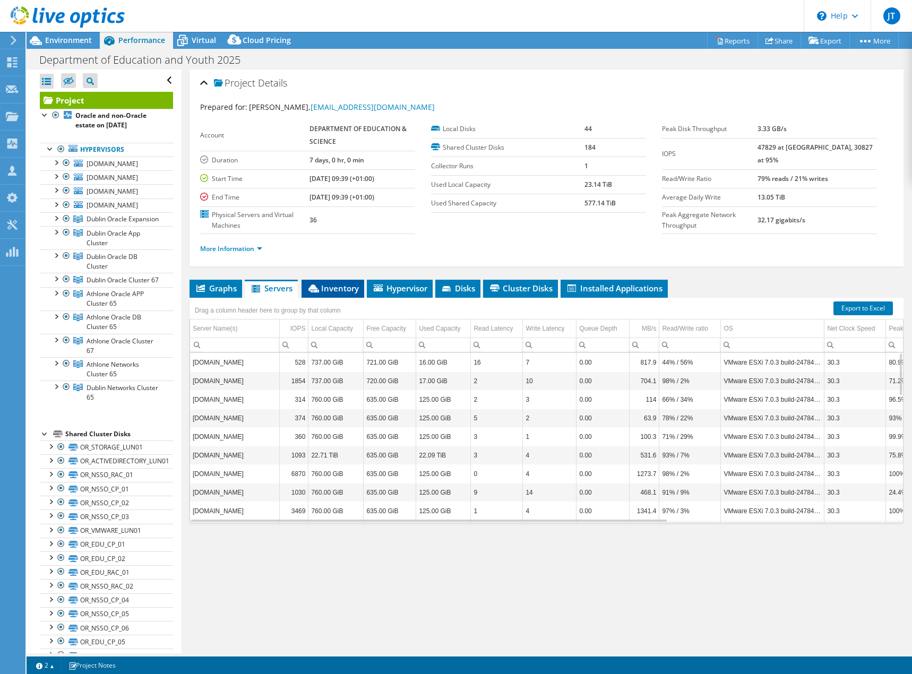
click at [330, 285] on span "Inventory" at bounding box center [333, 288] width 52 height 11
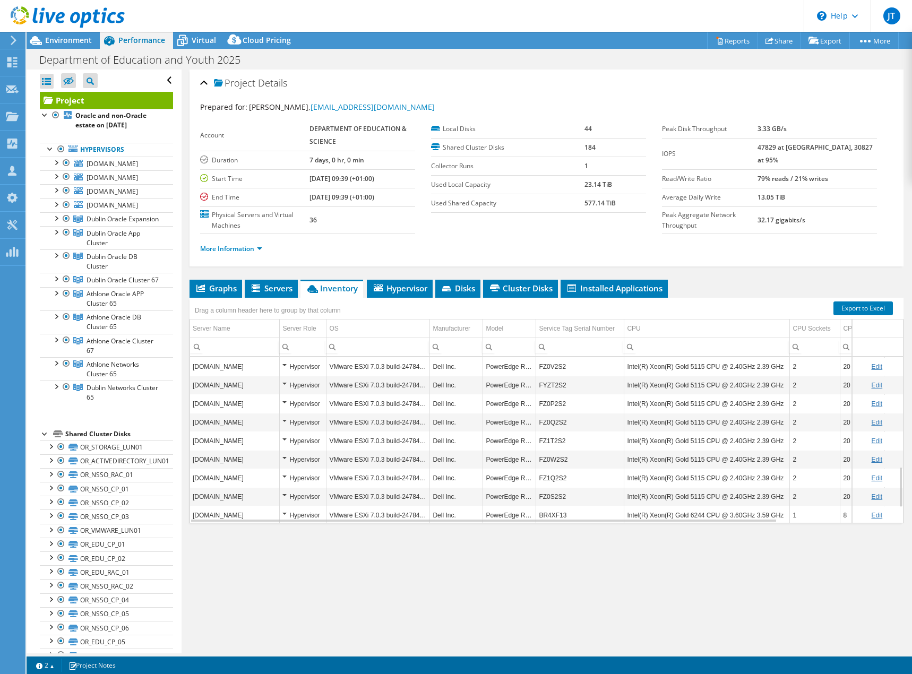
scroll to position [508, 0]
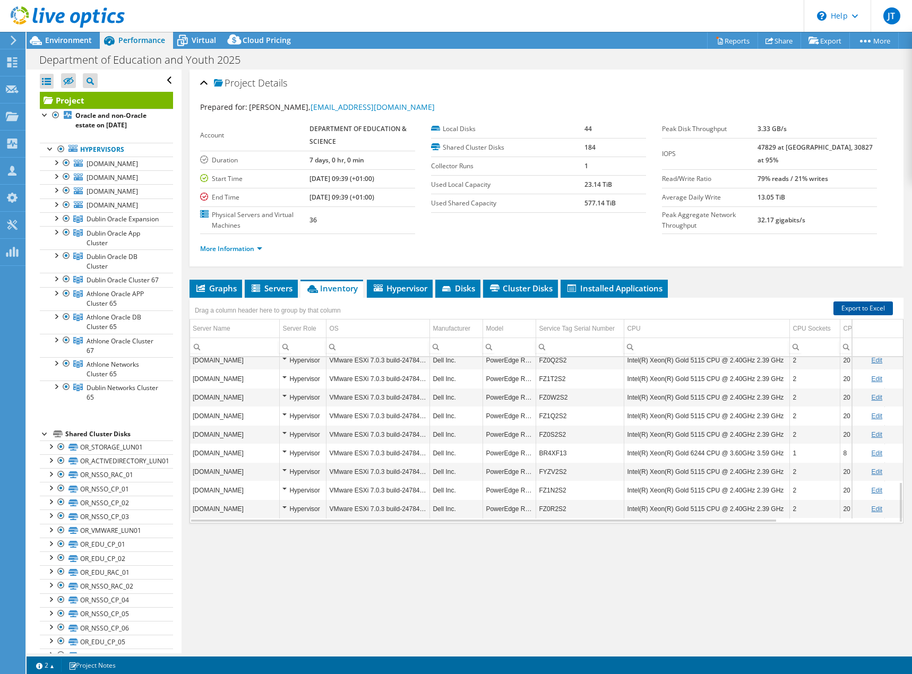
click at [849, 312] on link "Export to Excel" at bounding box center [862, 308] width 59 height 14
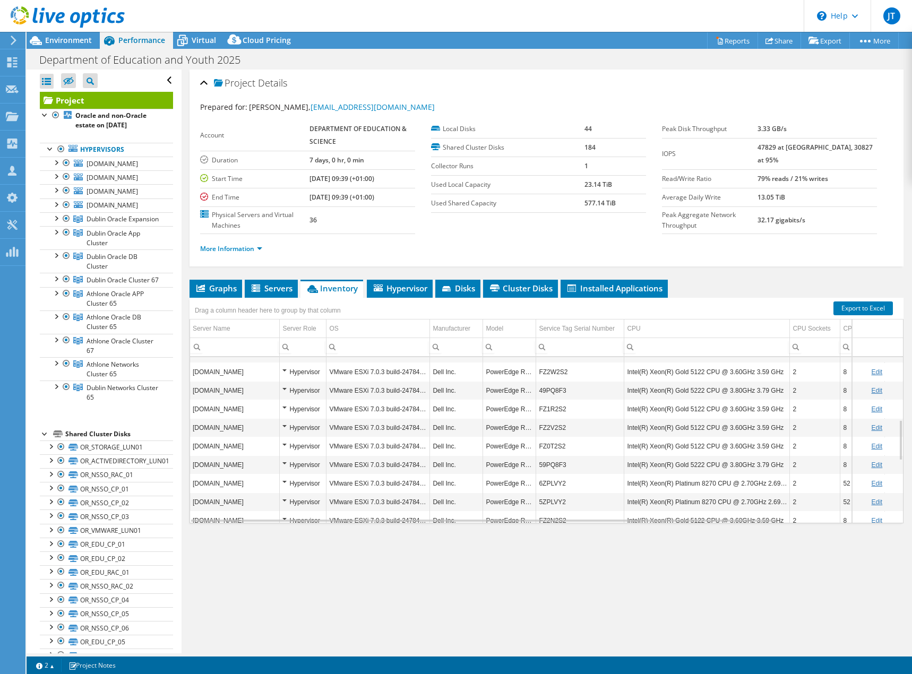
scroll to position [508, 0]
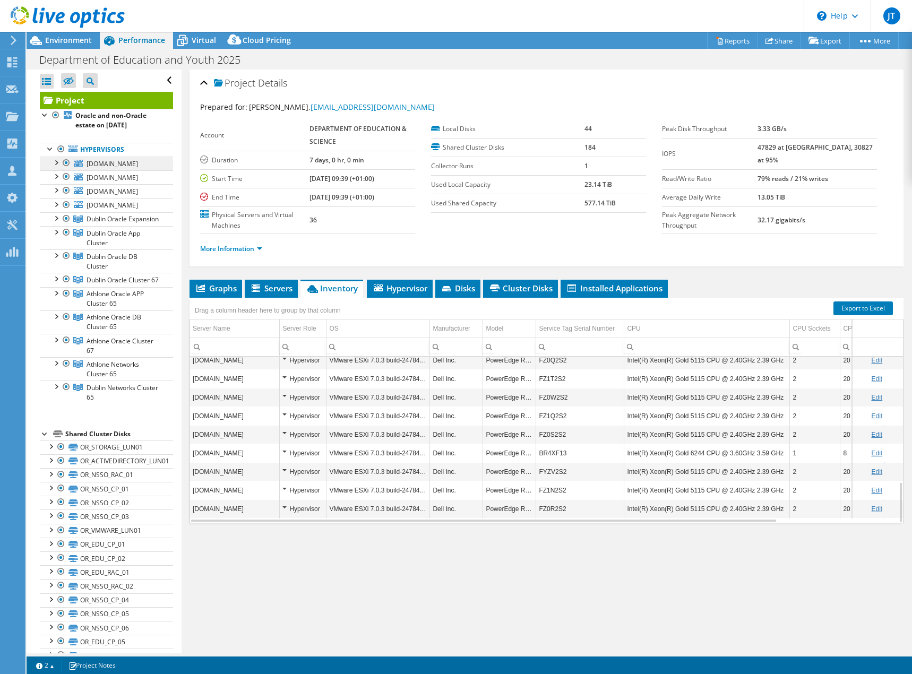
drag, startPoint x: 58, startPoint y: 148, endPoint x: 58, endPoint y: 168, distance: 20.2
click at [58, 148] on div at bounding box center [61, 149] width 11 height 13
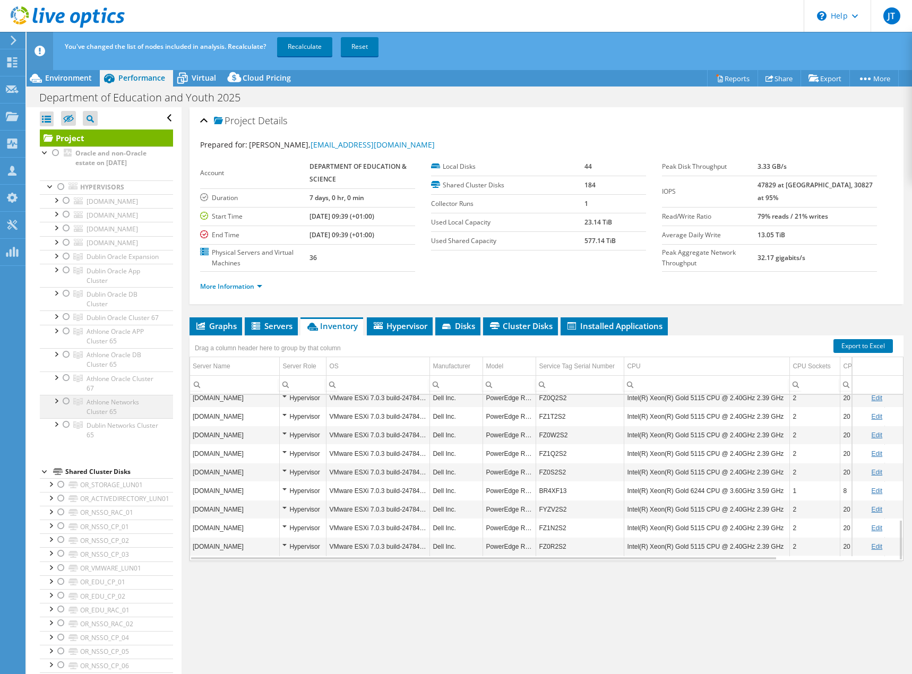
click at [64, 408] on div at bounding box center [66, 401] width 11 height 13
click at [64, 431] on div at bounding box center [66, 424] width 11 height 13
click at [306, 47] on link "Recalculate" at bounding box center [304, 46] width 55 height 19
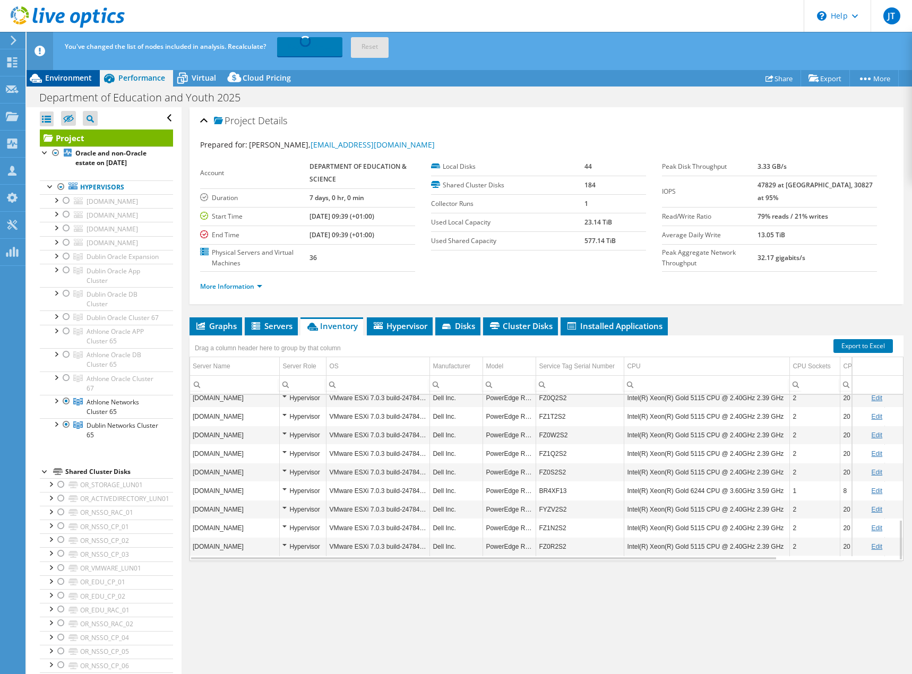
click at [63, 78] on span "Environment" at bounding box center [68, 78] width 47 height 10
